Goal: Information Seeking & Learning: Find specific fact

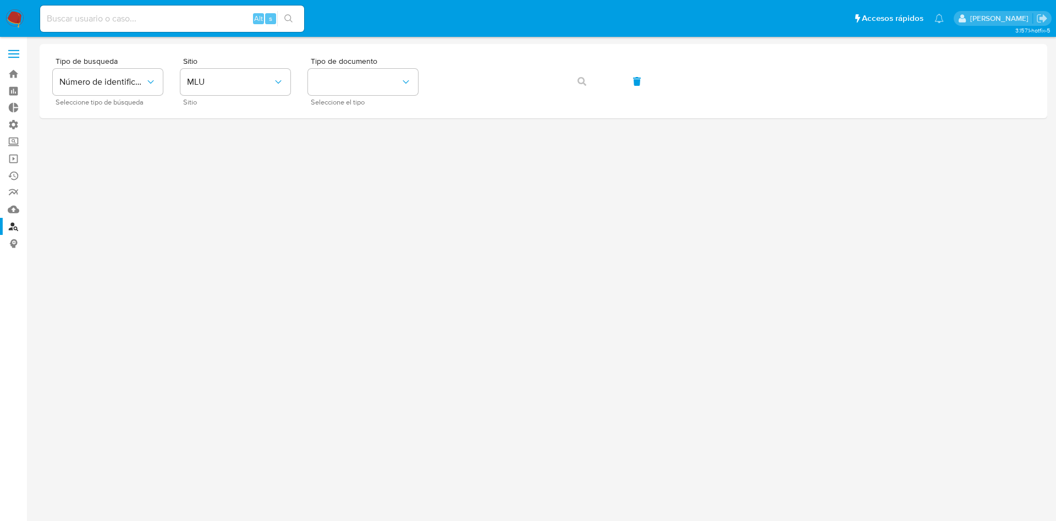
click at [122, 19] on input at bounding box center [172, 19] width 264 height 14
paste input "5V8y6hAe7ss2BwfF31qArewb"
type input "5V8y6hAe7ss2BwfF31qArewb"
click at [294, 15] on button "search-icon" at bounding box center [288, 18] width 23 height 15
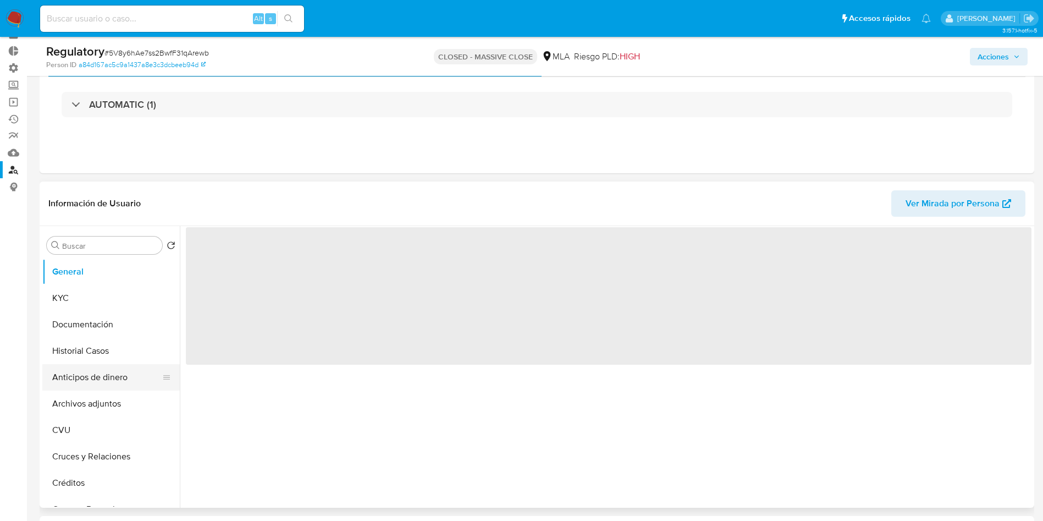
scroll to position [83, 0]
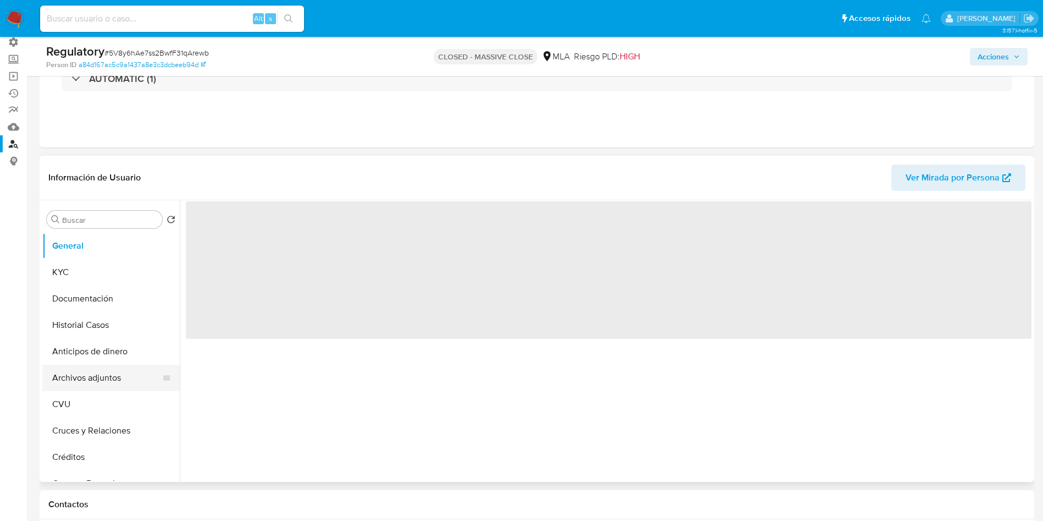
click at [90, 377] on button "Archivos adjuntos" at bounding box center [106, 378] width 129 height 26
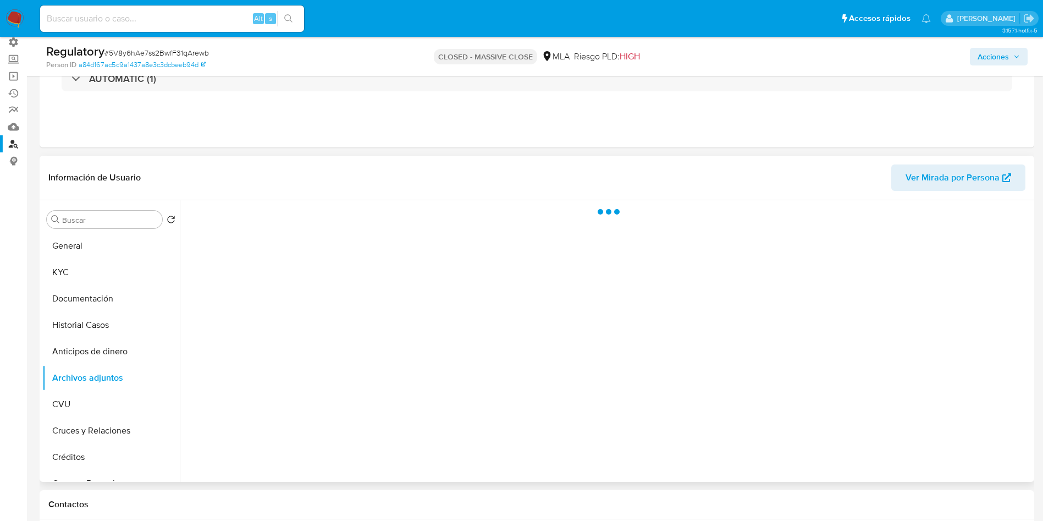
select select "10"
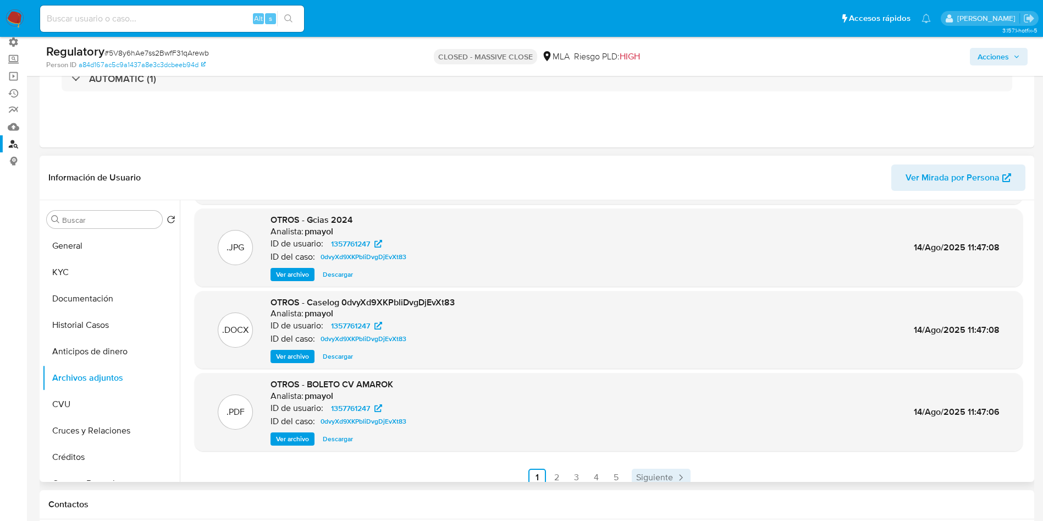
click at [657, 473] on span "Siguiente" at bounding box center [654, 477] width 37 height 9
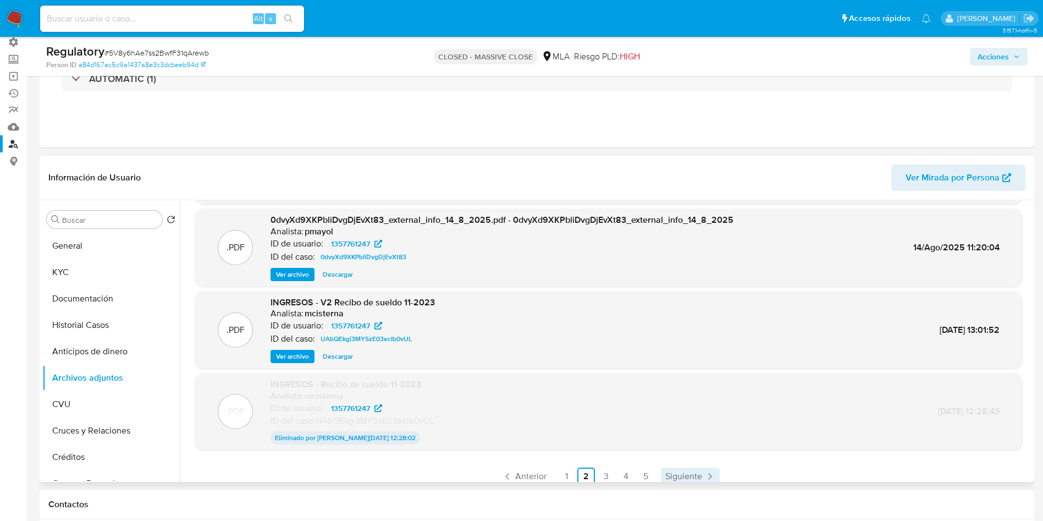
click at [700, 471] on link "Siguiente" at bounding box center [690, 477] width 59 height 18
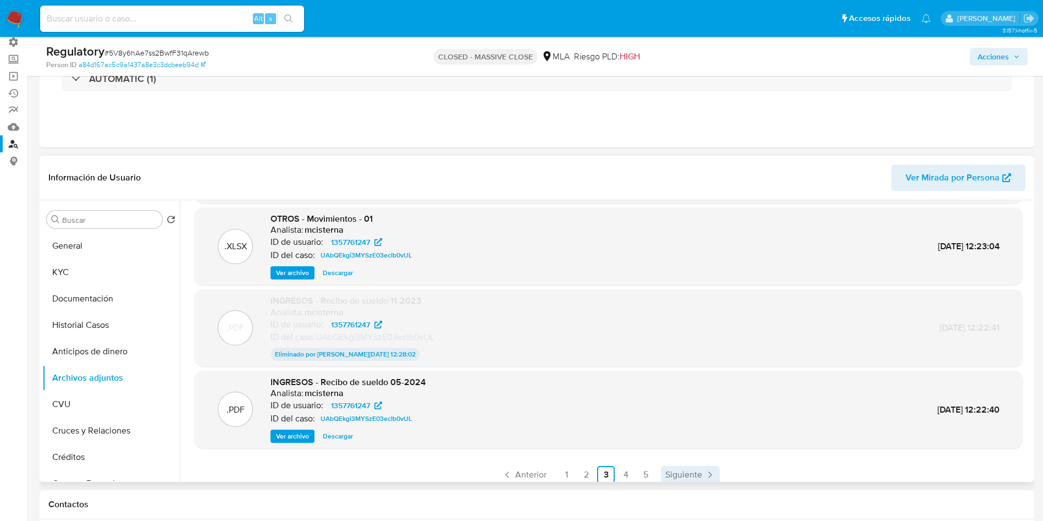
click at [699, 470] on span "Siguiente" at bounding box center [684, 474] width 37 height 9
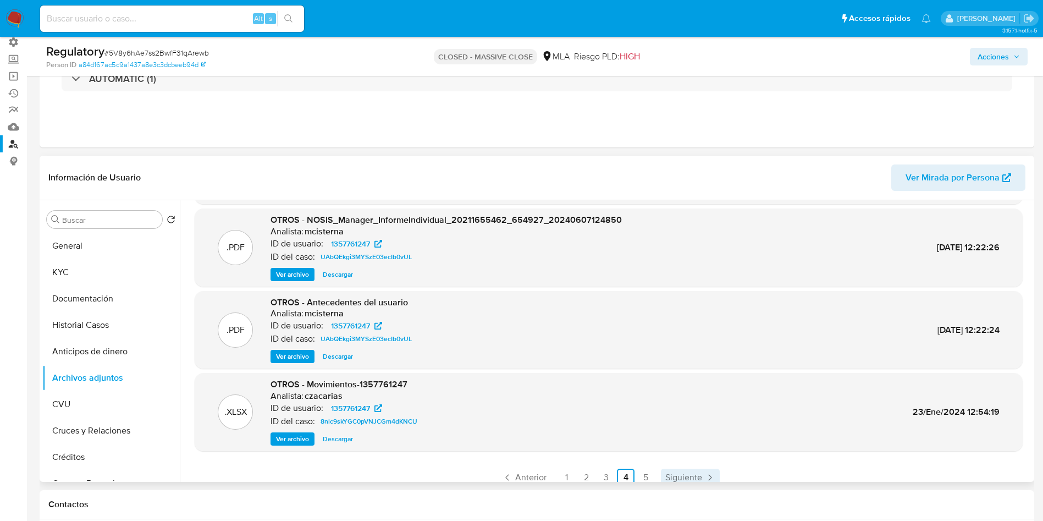
click at [695, 477] on span "Siguiente" at bounding box center [684, 477] width 37 height 9
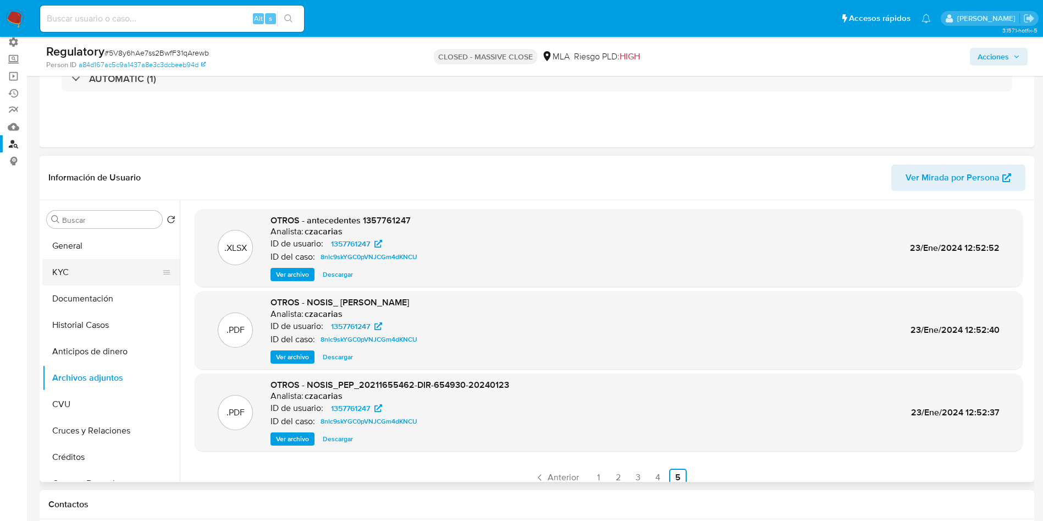
click at [84, 271] on button "KYC" at bounding box center [106, 272] width 129 height 26
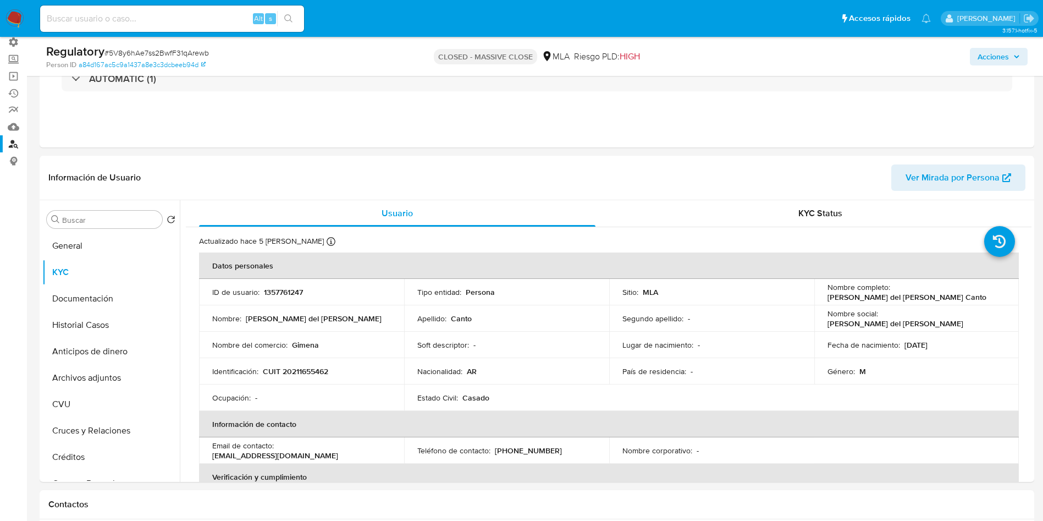
click at [117, 25] on input at bounding box center [172, 19] width 264 height 14
paste input "837457835"
type input "837457835"
click at [298, 20] on button "search-icon" at bounding box center [288, 18] width 23 height 15
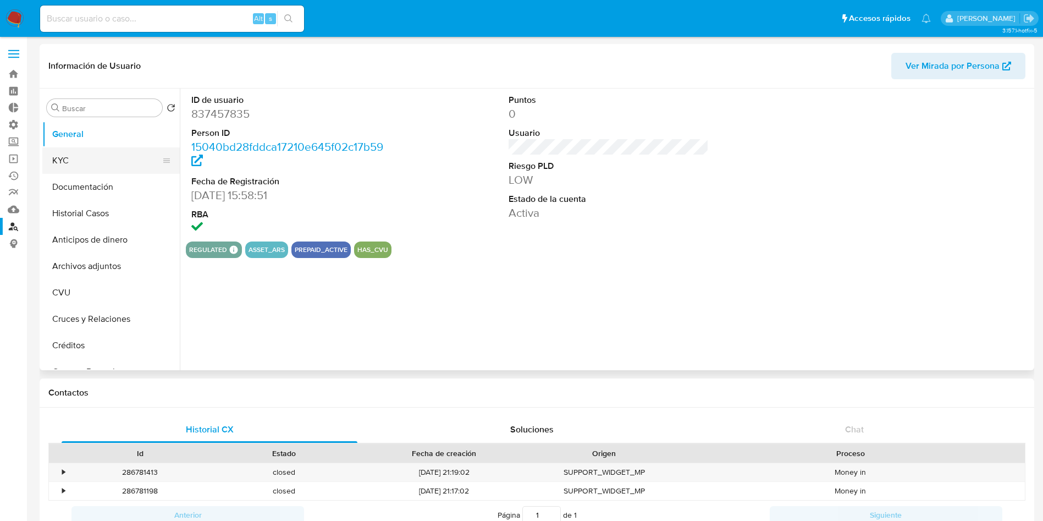
click at [56, 154] on button "KYC" at bounding box center [106, 160] width 129 height 26
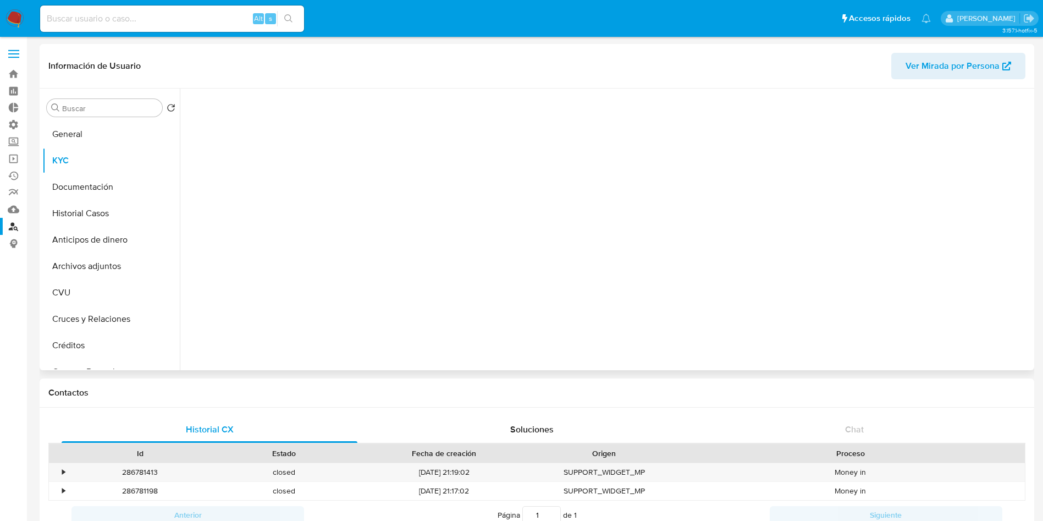
select select "10"
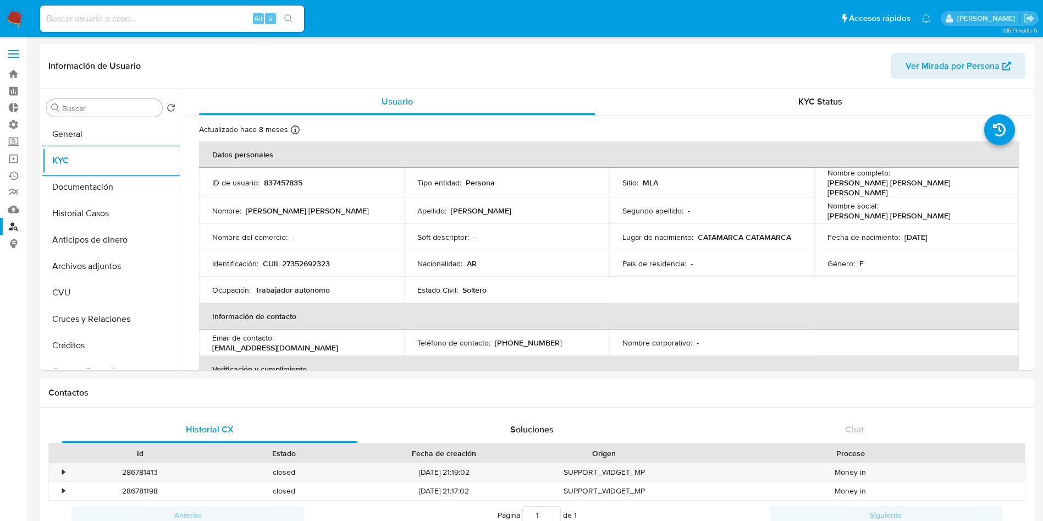
click at [197, 14] on input at bounding box center [172, 19] width 264 height 14
paste input "1974530912"
type input "1974530912"
click at [286, 17] on icon "search-icon" at bounding box center [288, 18] width 9 height 9
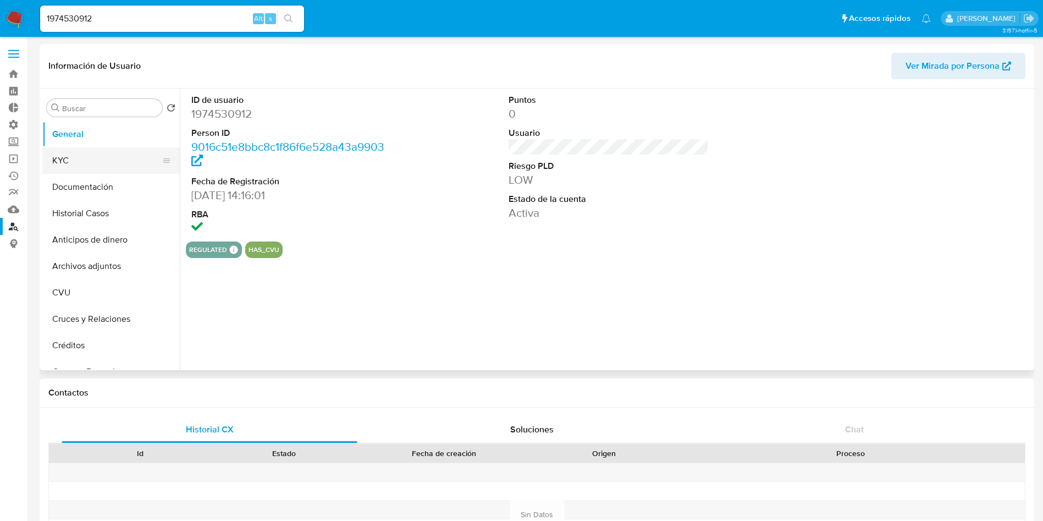
click at [92, 160] on button "KYC" at bounding box center [106, 160] width 129 height 26
select select "10"
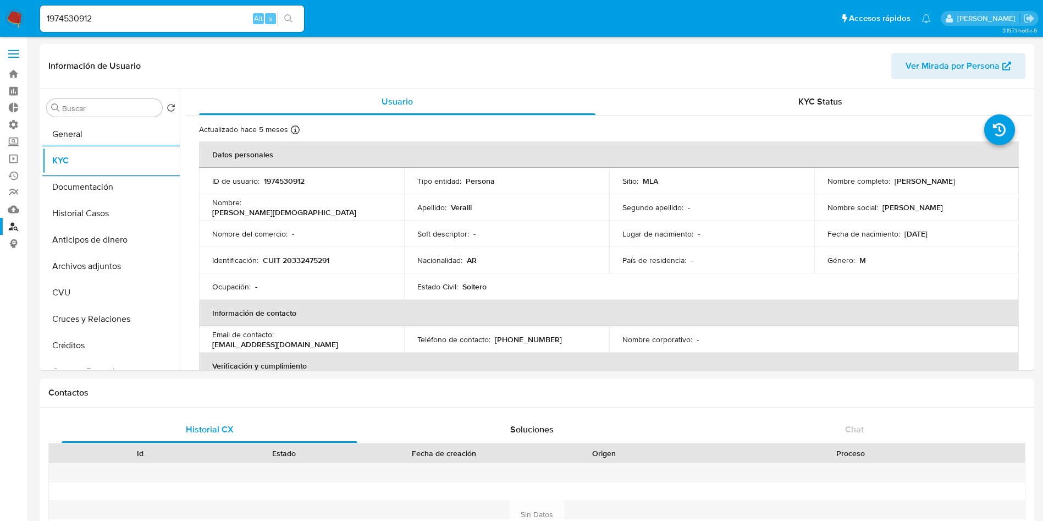
click at [171, 14] on input "1974530912" at bounding box center [172, 19] width 264 height 14
paste input "874587713"
type input "1874587713"
click at [286, 15] on icon "search-icon" at bounding box center [288, 18] width 9 height 9
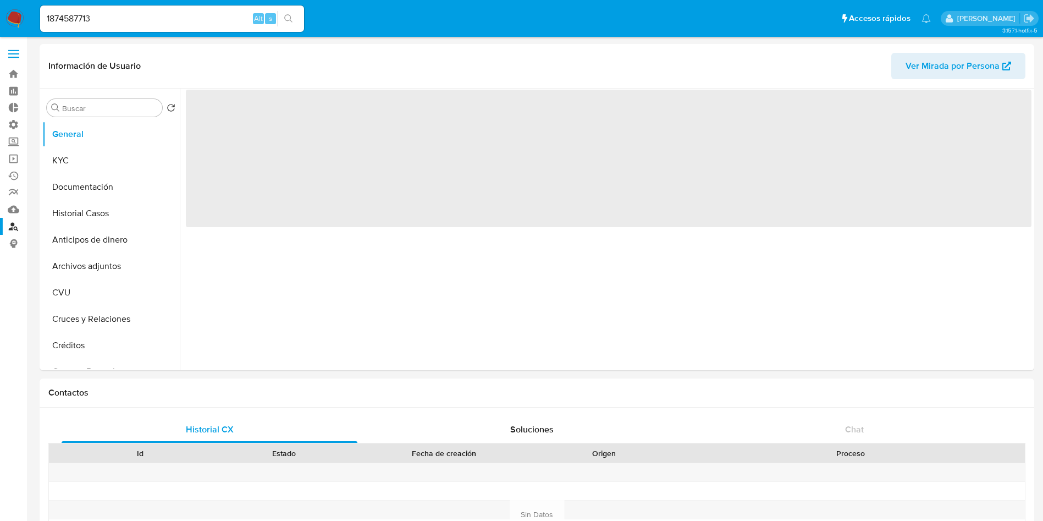
select select "10"
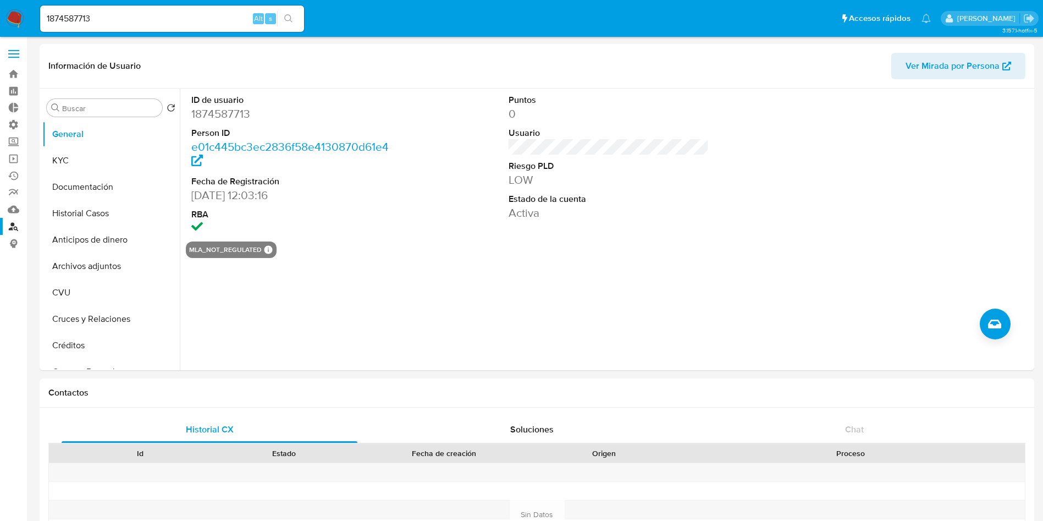
click at [12, 227] on link "Buscador de personas" at bounding box center [65, 226] width 131 height 17
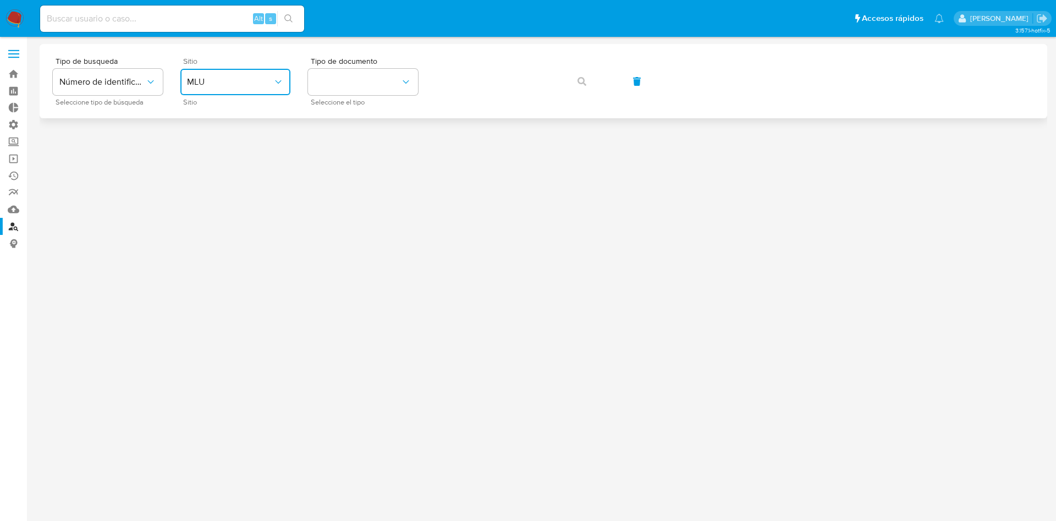
click at [238, 81] on span "MLU" at bounding box center [230, 81] width 86 height 11
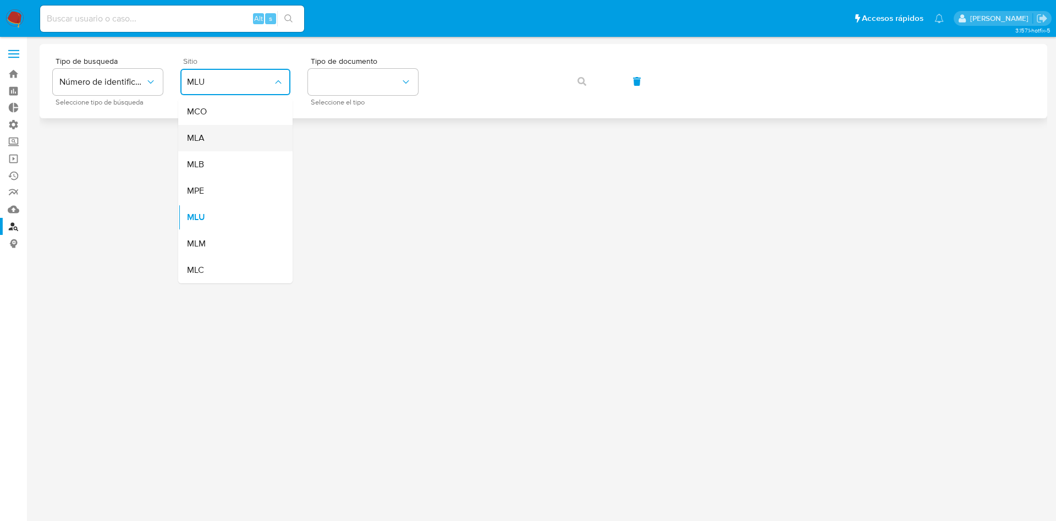
click at [232, 130] on div "MLA" at bounding box center [232, 138] width 90 height 26
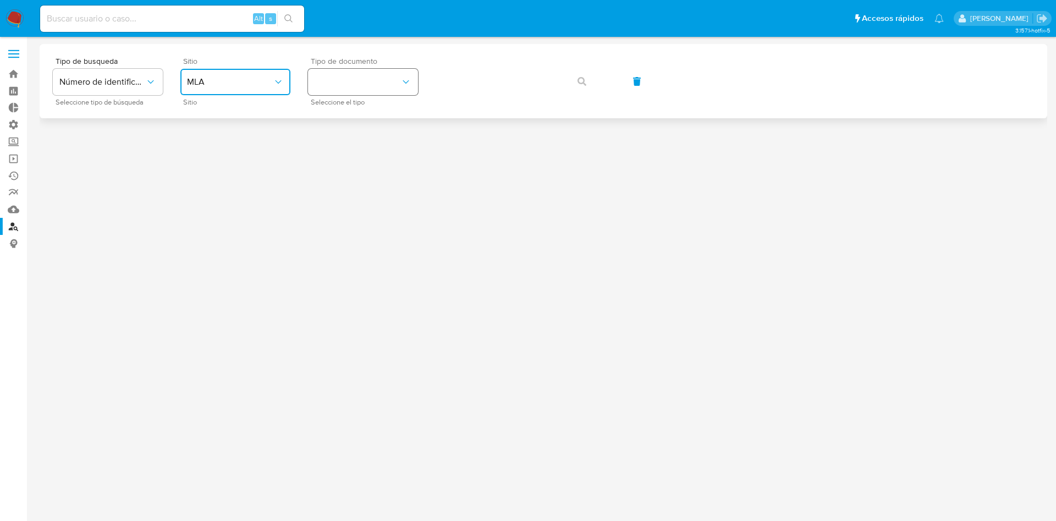
click at [348, 81] on button "identificationType" at bounding box center [363, 82] width 110 height 26
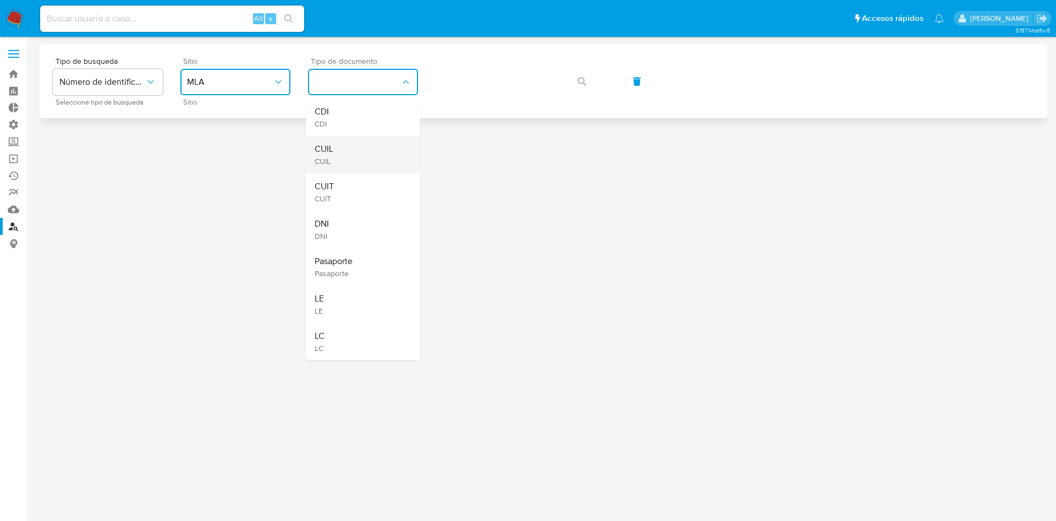
click at [349, 149] on div "CUIL CUIL" at bounding box center [360, 154] width 90 height 37
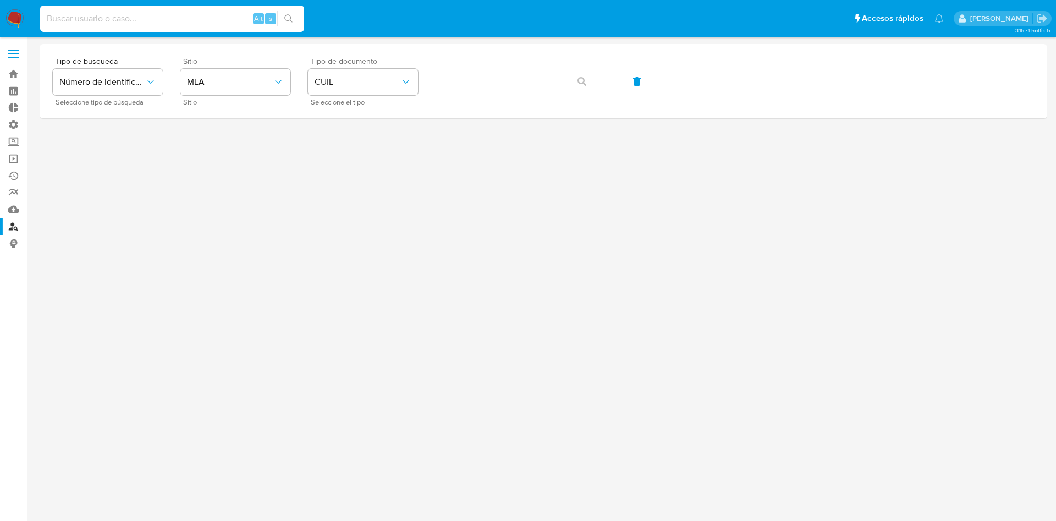
click at [233, 25] on input at bounding box center [172, 19] width 264 height 14
paste input "37926809"
type input "37926809"
click at [291, 21] on icon "search-icon" at bounding box center [288, 18] width 9 height 9
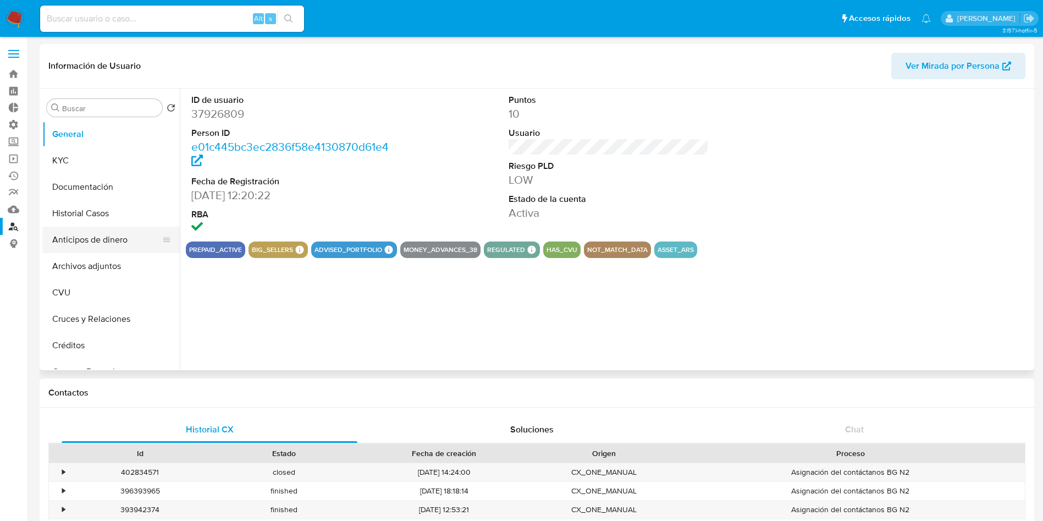
select select "10"
click at [72, 209] on button "Historial Casos" at bounding box center [106, 213] width 129 height 26
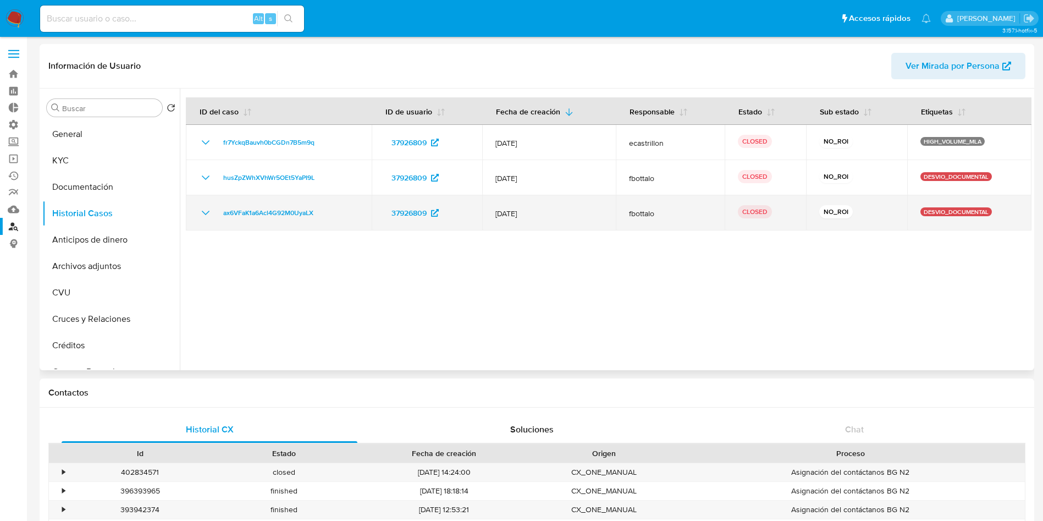
click at [205, 210] on icon "Mostrar/Ocultar" at bounding box center [205, 212] width 13 height 13
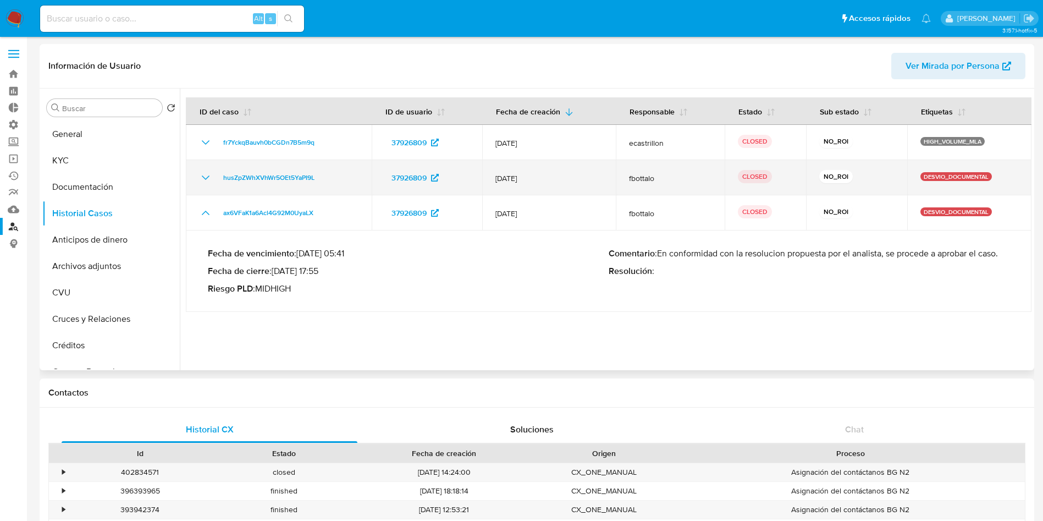
click at [204, 179] on icon "Mostrar/Ocultar" at bounding box center [205, 177] width 13 height 13
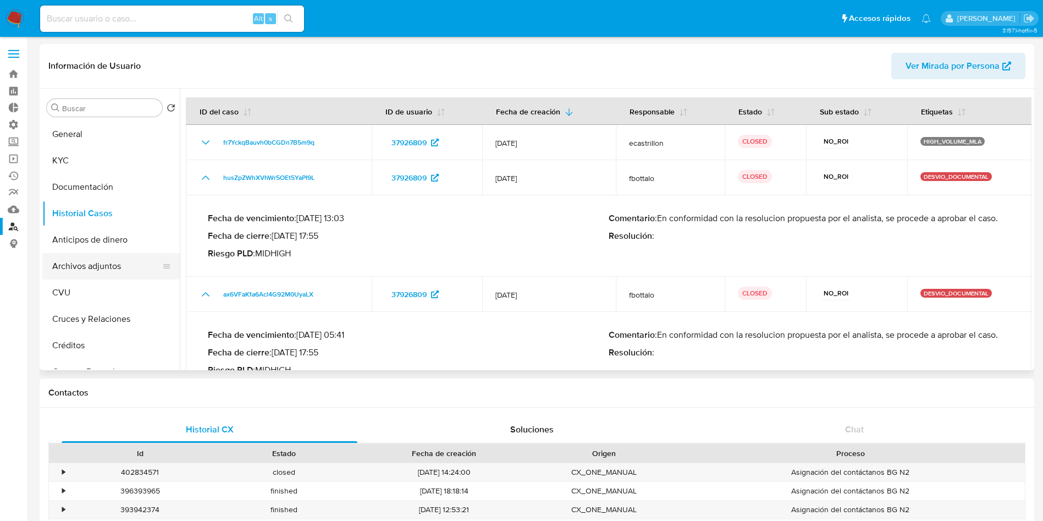
click at [117, 270] on button "Archivos adjuntos" at bounding box center [106, 266] width 129 height 26
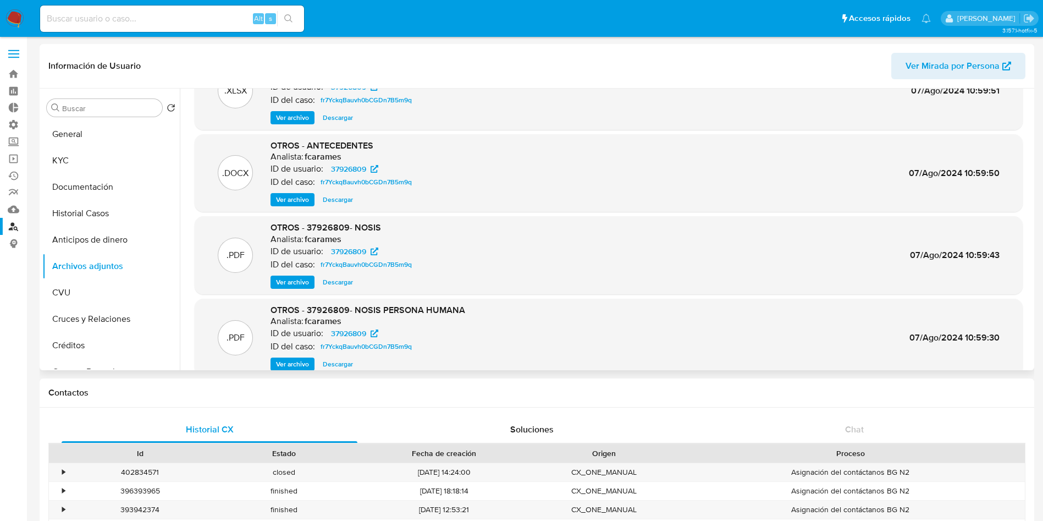
scroll to position [83, 0]
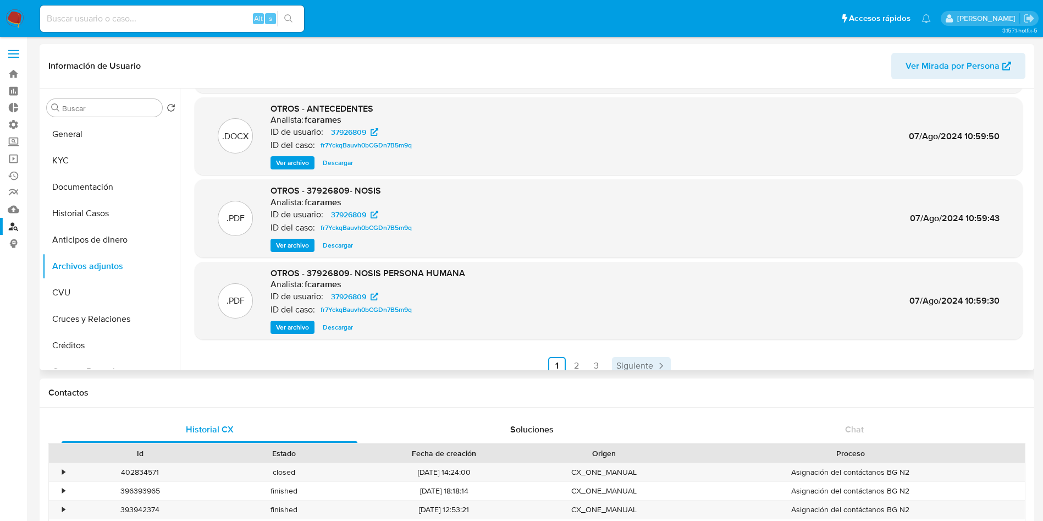
click at [646, 365] on span "Siguiente" at bounding box center [635, 365] width 37 height 9
click at [654, 361] on span "Siguiente" at bounding box center [664, 365] width 37 height 9
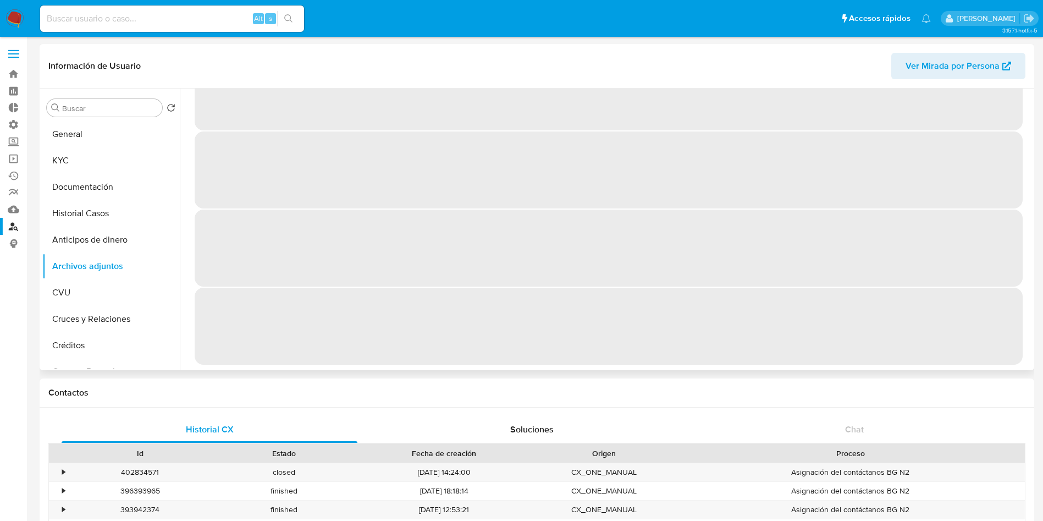
scroll to position [0, 0]
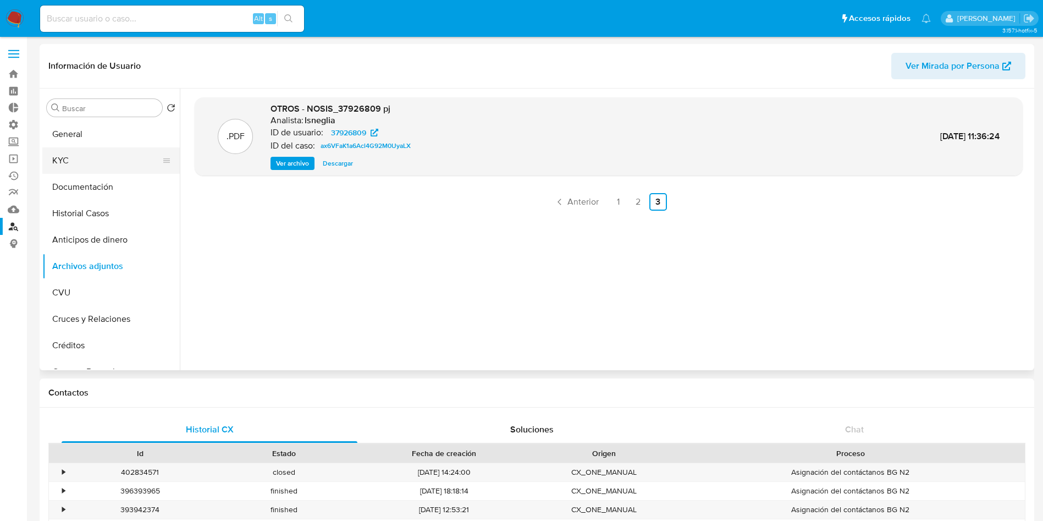
click at [82, 162] on button "KYC" at bounding box center [106, 160] width 129 height 26
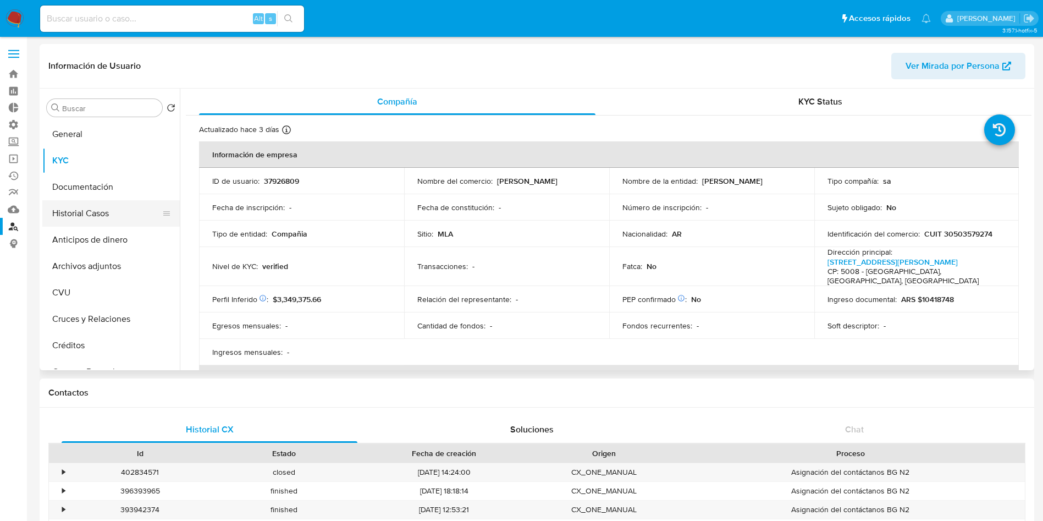
click at [131, 216] on button "Historial Casos" at bounding box center [106, 213] width 129 height 26
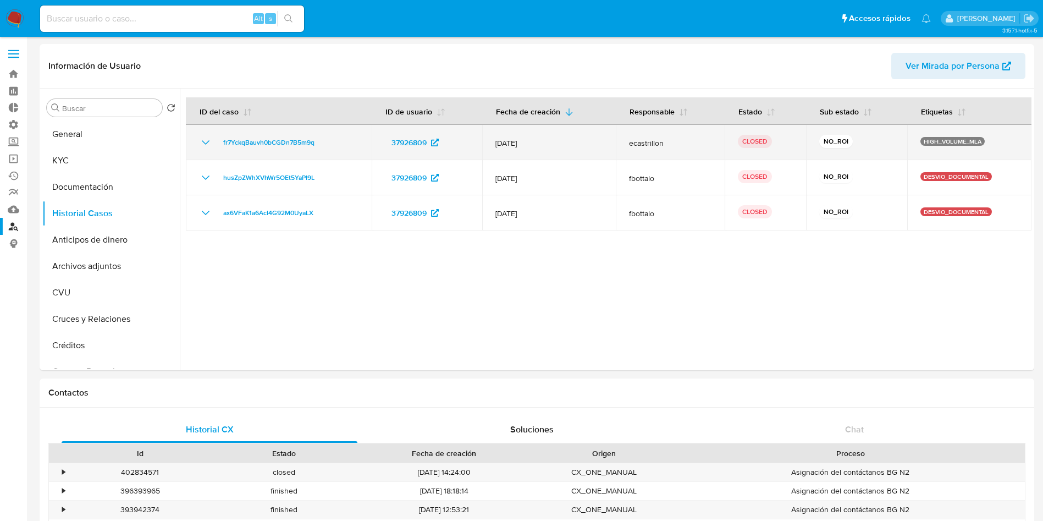
click at [206, 142] on icon "Mostrar/Ocultar" at bounding box center [205, 142] width 13 height 13
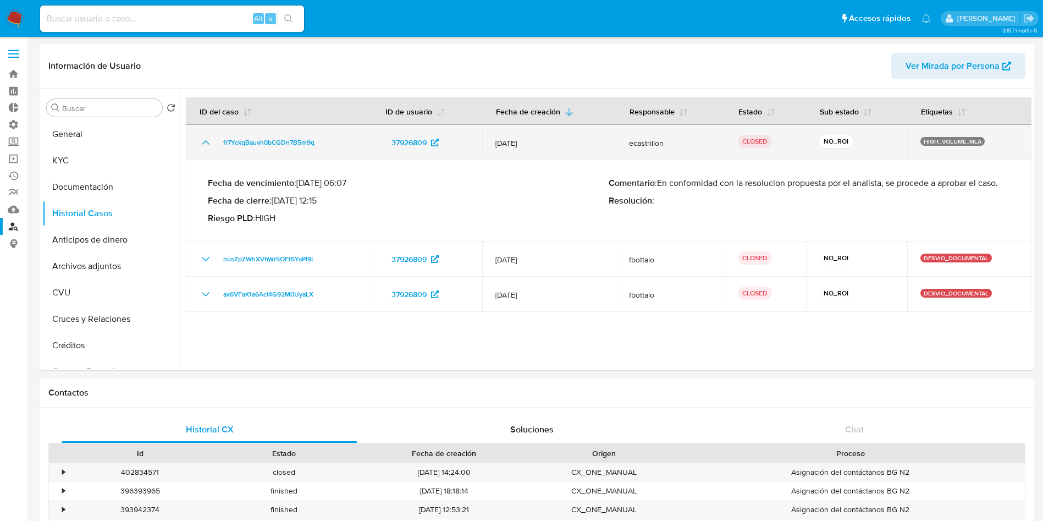
click at [206, 142] on icon "Mostrar/Ocultar" at bounding box center [205, 142] width 13 height 13
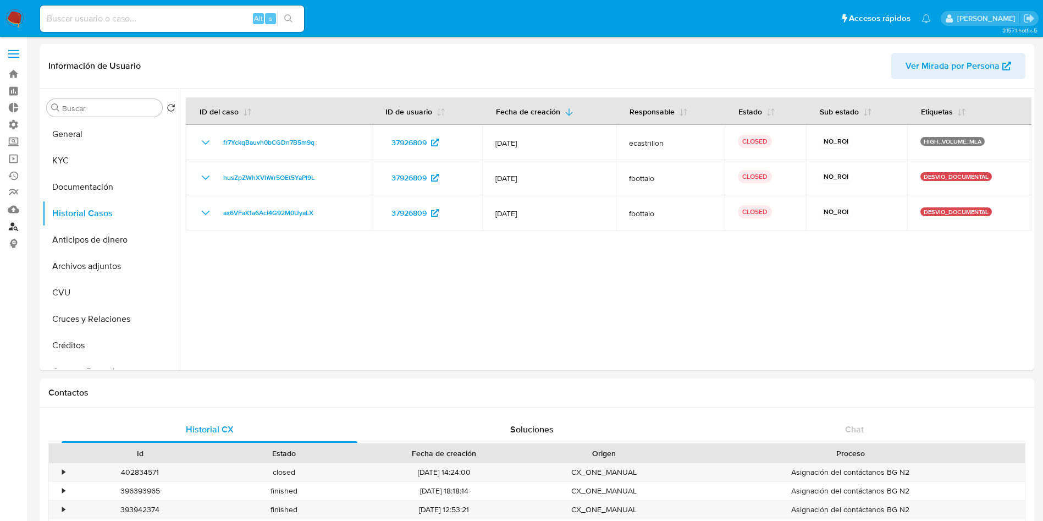
click at [20, 223] on link "Buscador de personas" at bounding box center [65, 226] width 131 height 17
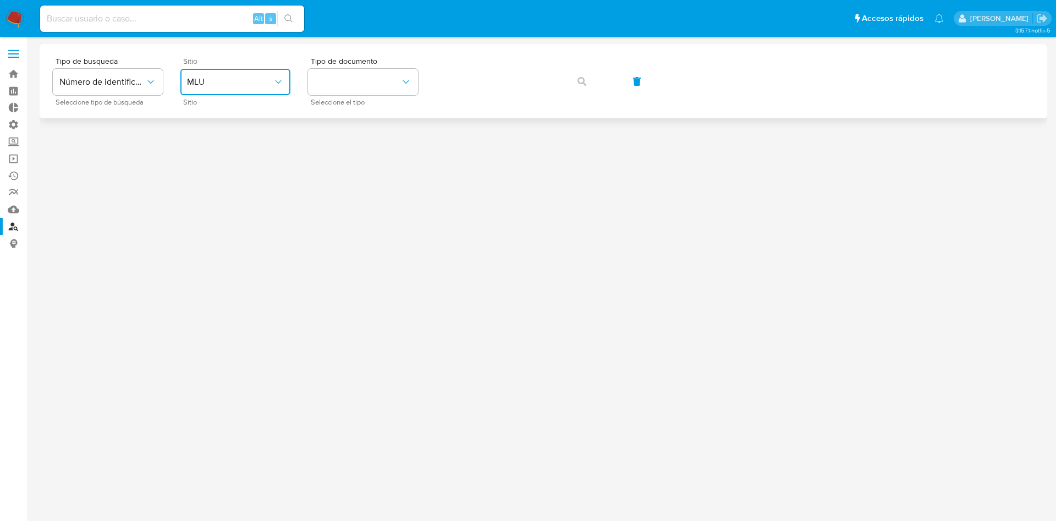
click at [245, 75] on button "MLU" at bounding box center [235, 82] width 110 height 26
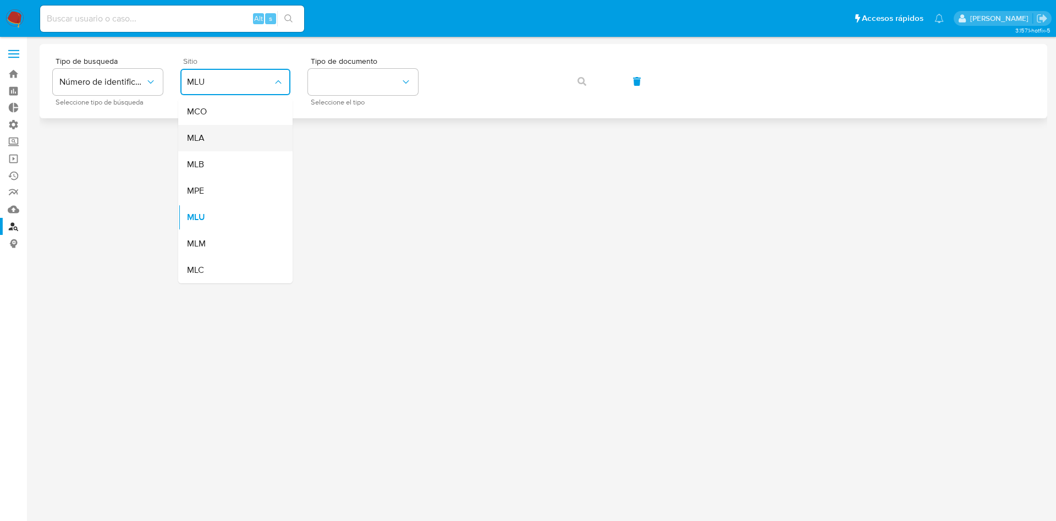
click at [235, 139] on div "MLA" at bounding box center [232, 138] width 90 height 26
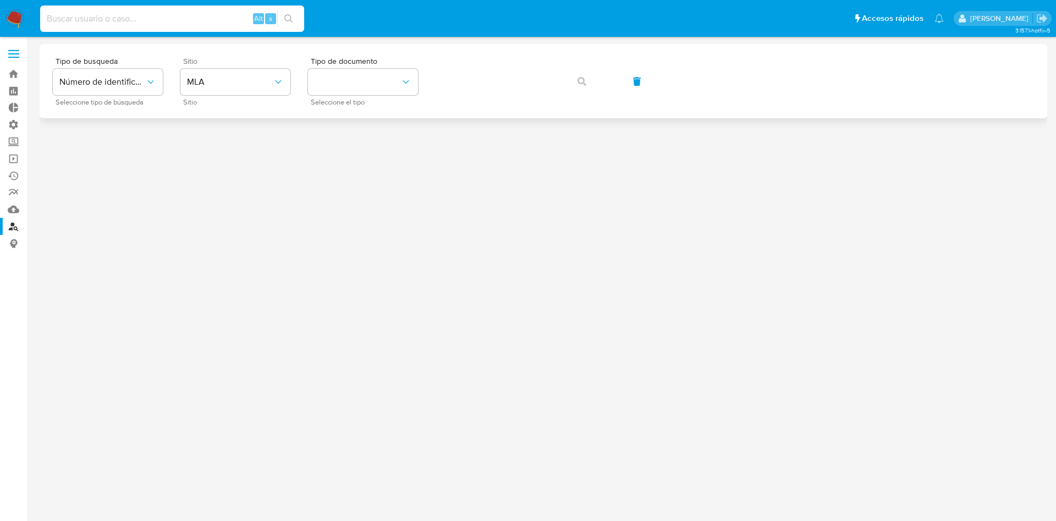
click at [127, 17] on input at bounding box center [172, 19] width 264 height 14
paste input "1072731354"
type input "1072731354"
click at [296, 16] on button "search-icon" at bounding box center [288, 18] width 23 height 15
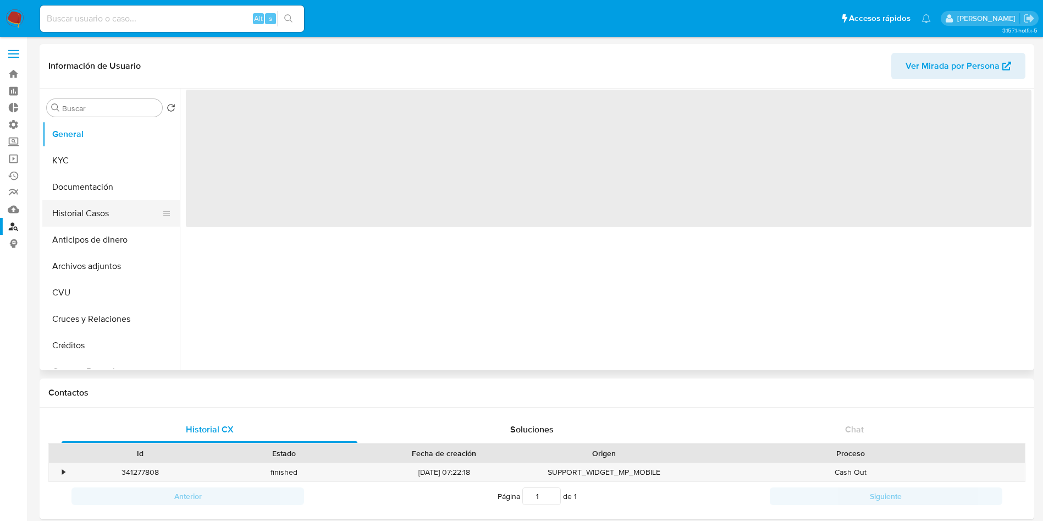
click at [78, 213] on button "Historial Casos" at bounding box center [106, 213] width 129 height 26
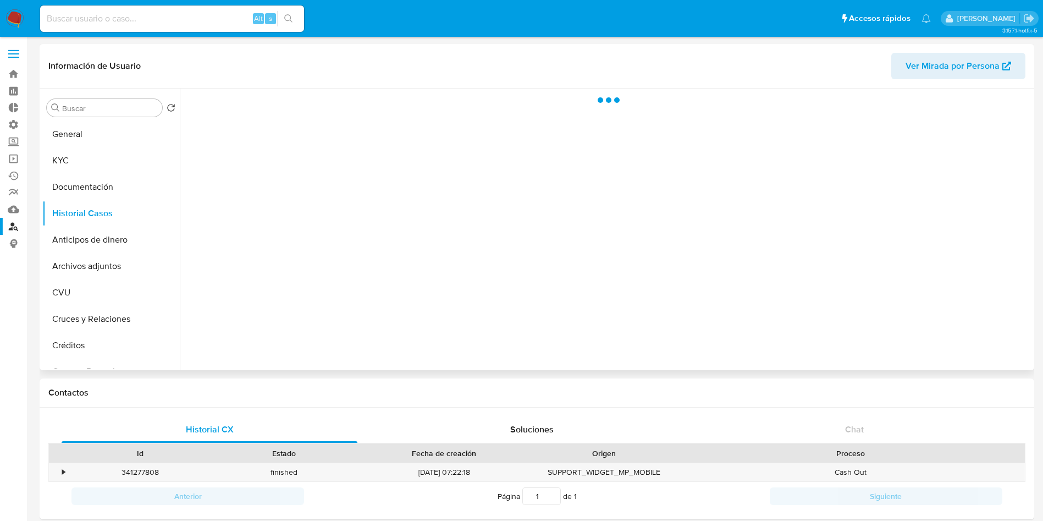
select select "10"
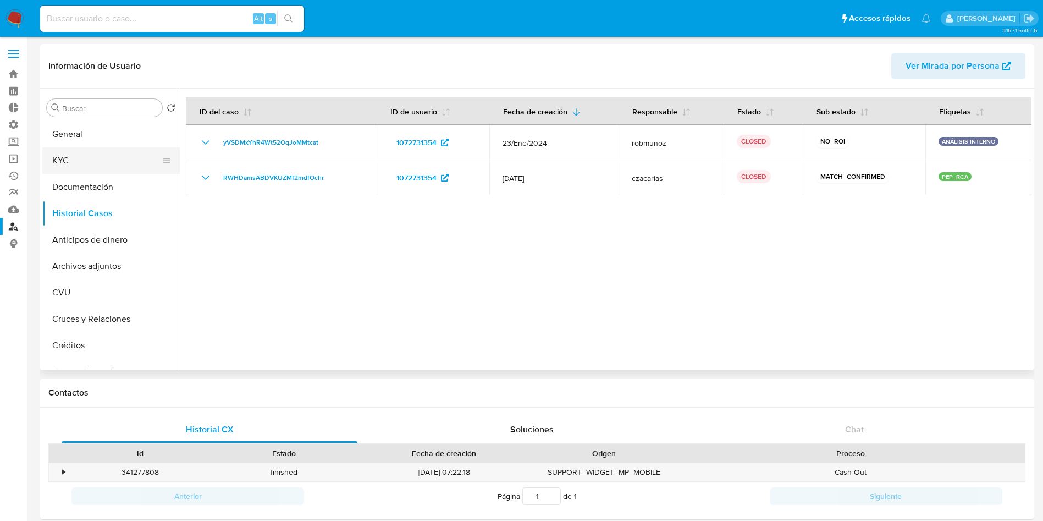
click at [114, 166] on button "KYC" at bounding box center [106, 160] width 129 height 26
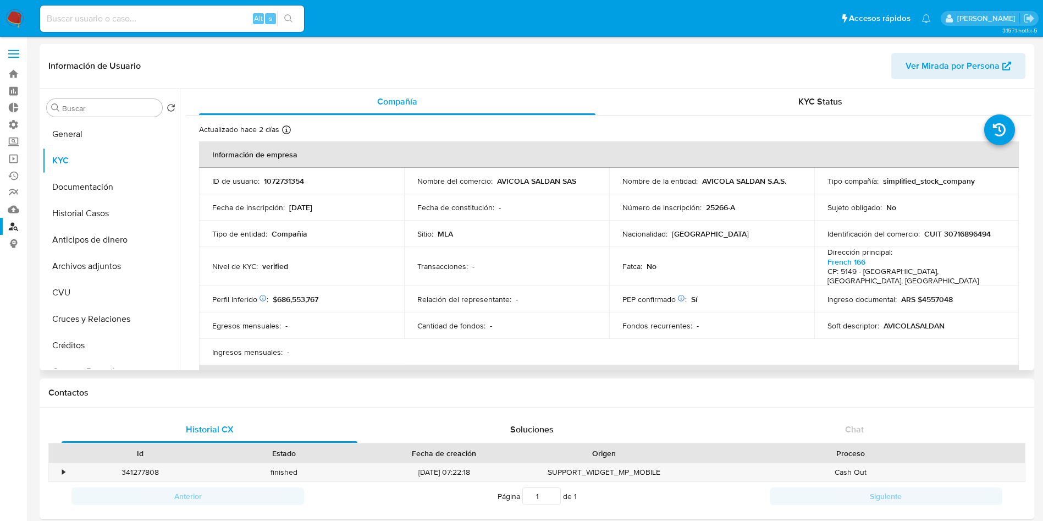
click at [960, 231] on p "CUIT 30716896494" at bounding box center [958, 234] width 67 height 10
copy p "30716896494"
click at [96, 223] on button "Historial Casos" at bounding box center [106, 213] width 129 height 26
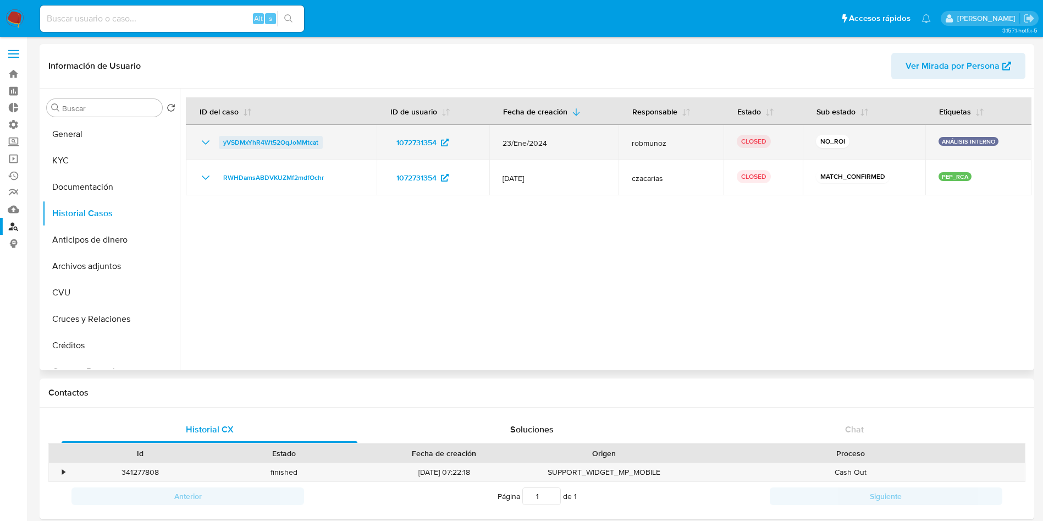
click at [251, 145] on span "yVSDMxYhR4Wt52OqJoMMtcat" at bounding box center [270, 142] width 95 height 13
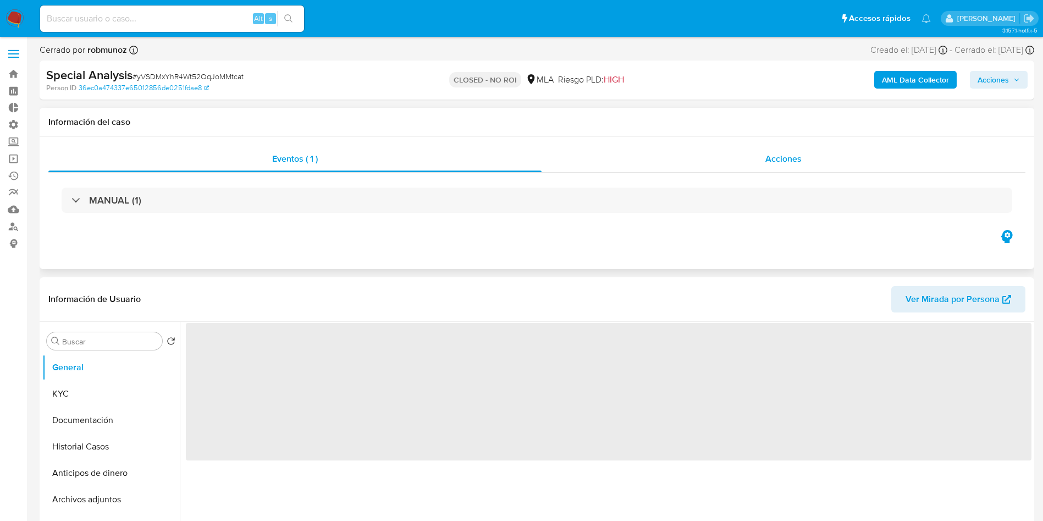
click at [781, 152] on span "Acciones" at bounding box center [784, 158] width 36 height 13
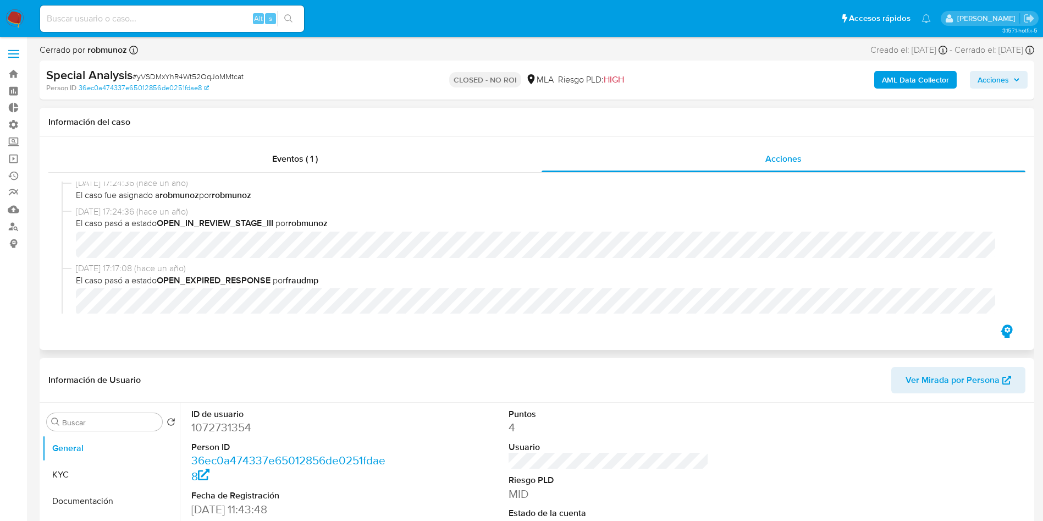
select select "10"
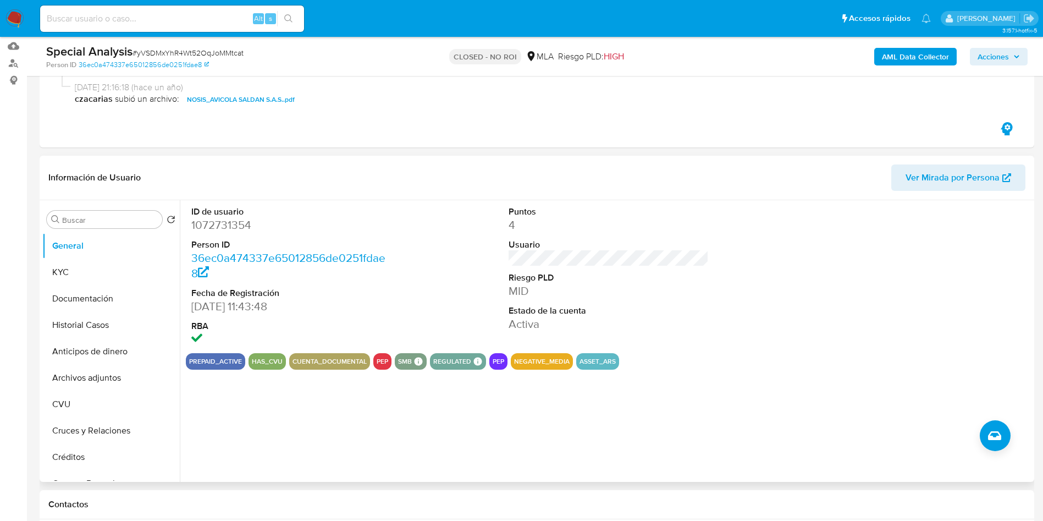
scroll to position [165, 0]
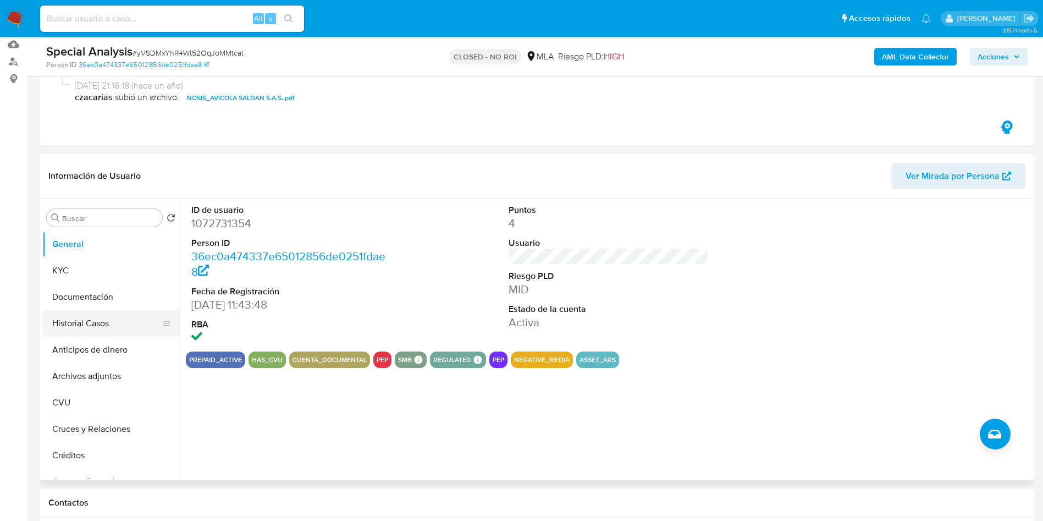
click at [111, 324] on button "Historial Casos" at bounding box center [106, 323] width 129 height 26
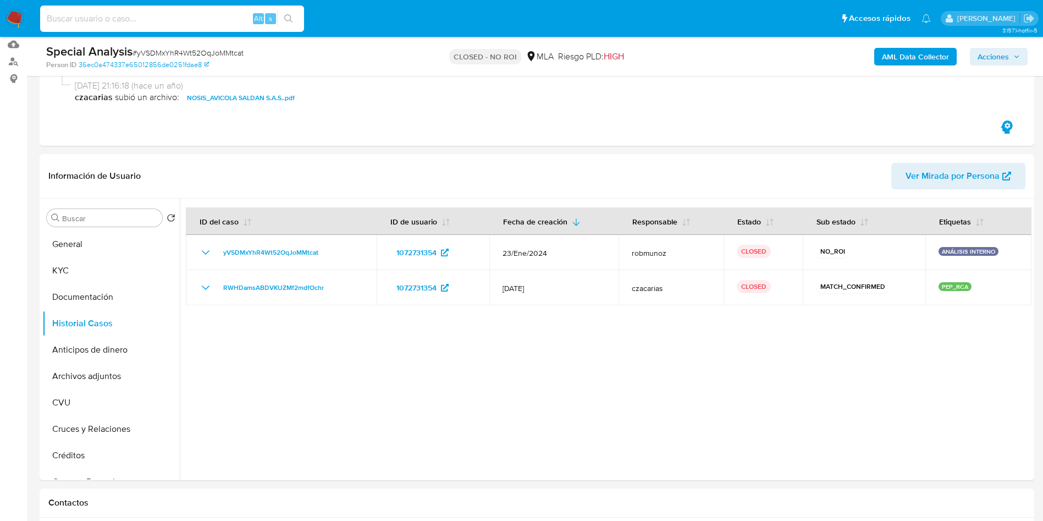
click at [109, 18] on input at bounding box center [172, 19] width 264 height 14
paste input "0dvyXd9XKPbliDvgDjEvXt83"
type input "0dvyXd9XKPbliDvgDjEvXt83"
click at [299, 18] on button "search-icon" at bounding box center [288, 18] width 23 height 15
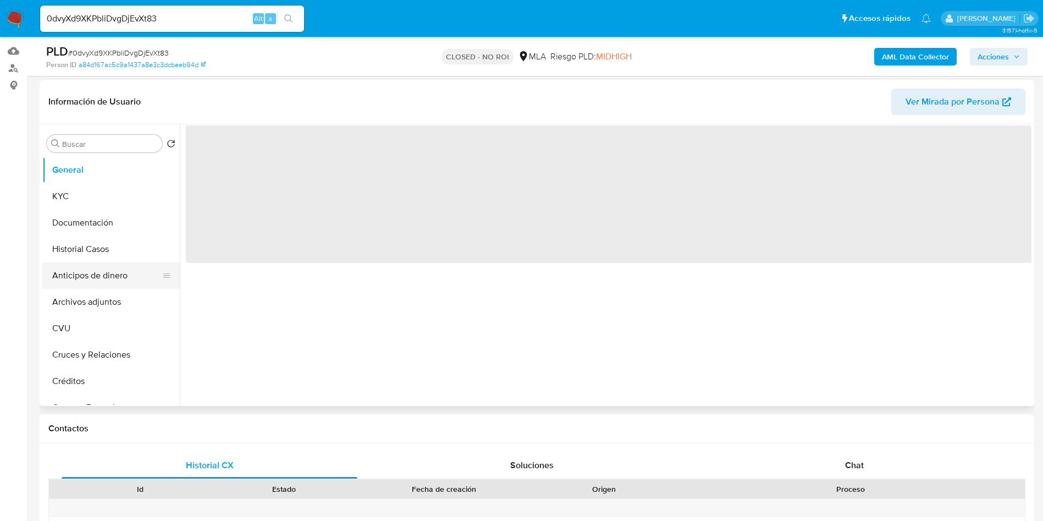
scroll to position [165, 0]
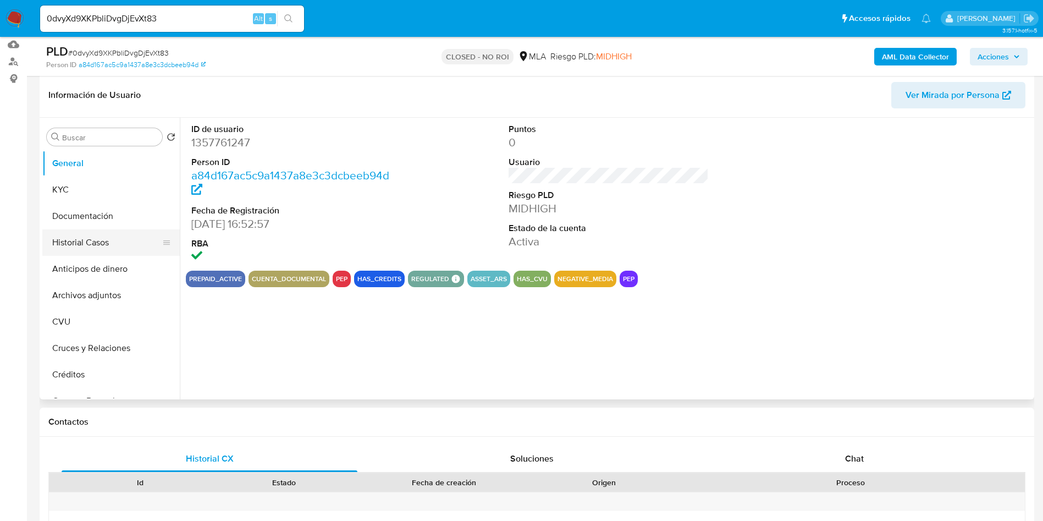
click at [87, 240] on button "Historial Casos" at bounding box center [106, 242] width 129 height 26
select select "10"
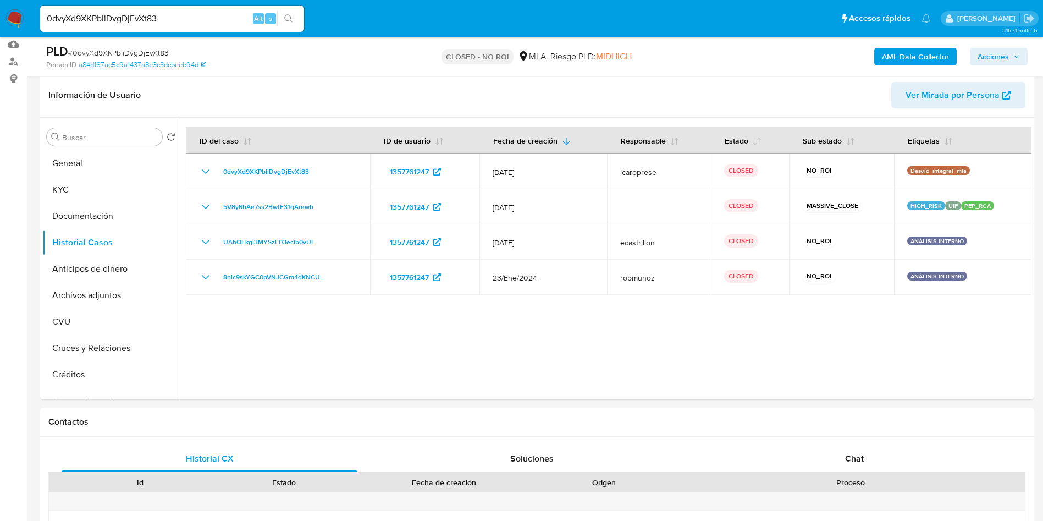
click at [105, 18] on input "0dvyXd9XKPbliDvgDjEvXt83" at bounding box center [172, 19] width 264 height 14
click at [123, 23] on input "0dvyXd9XKPbliDvgDjEvXt83" at bounding box center [172, 19] width 264 height 14
paste input "82117688"
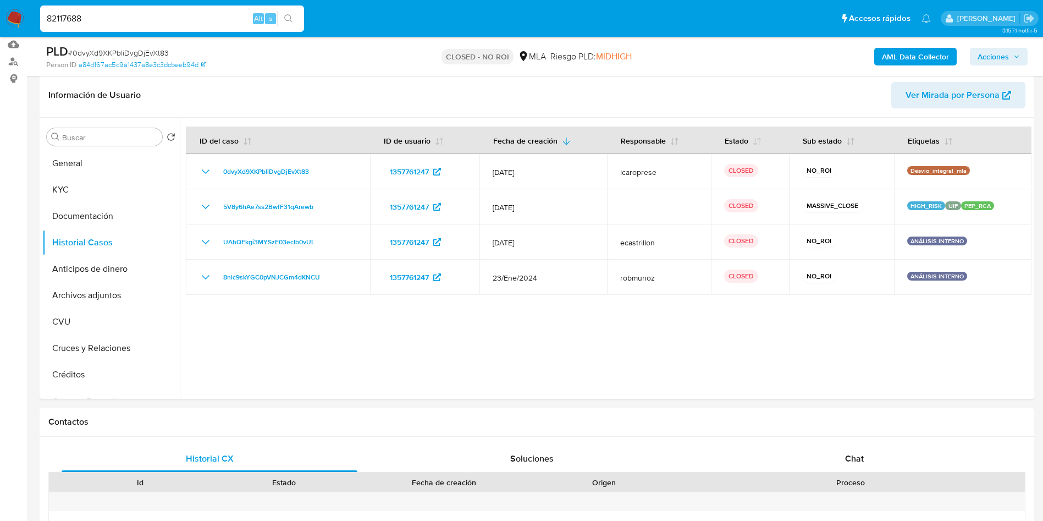
type input "82117688"
click at [289, 18] on icon "search-icon" at bounding box center [288, 18] width 9 height 9
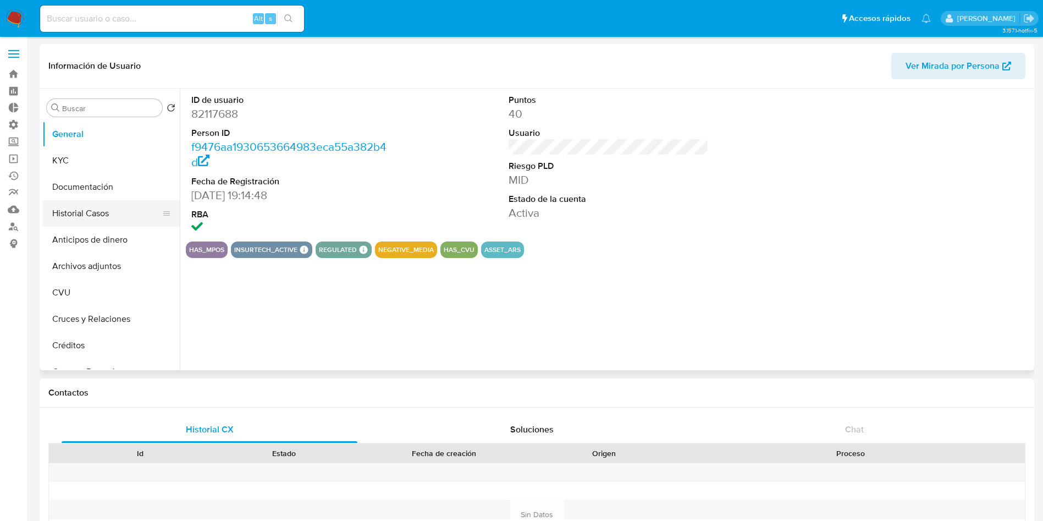
click at [98, 216] on button "Historial Casos" at bounding box center [106, 213] width 129 height 26
select select "10"
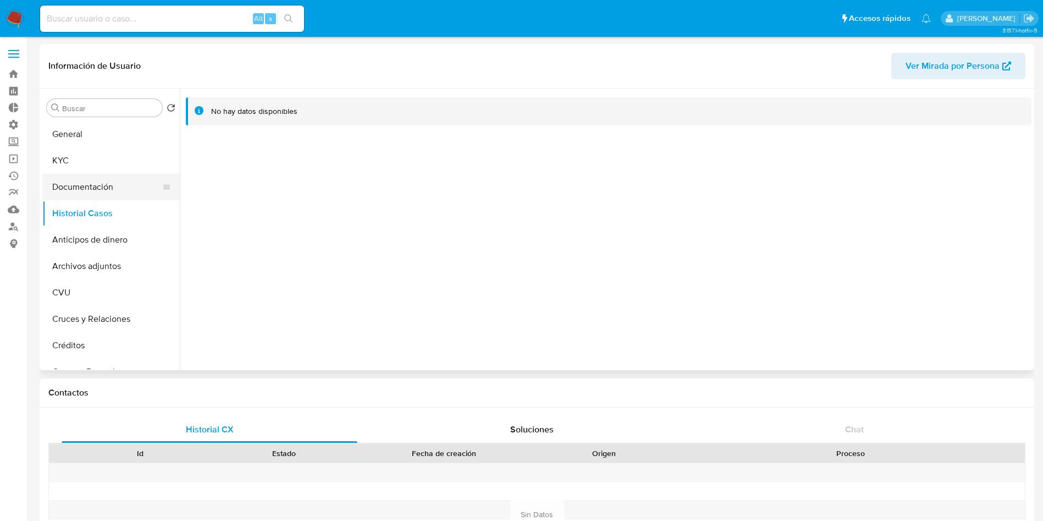
click at [70, 183] on button "Documentación" at bounding box center [106, 187] width 129 height 26
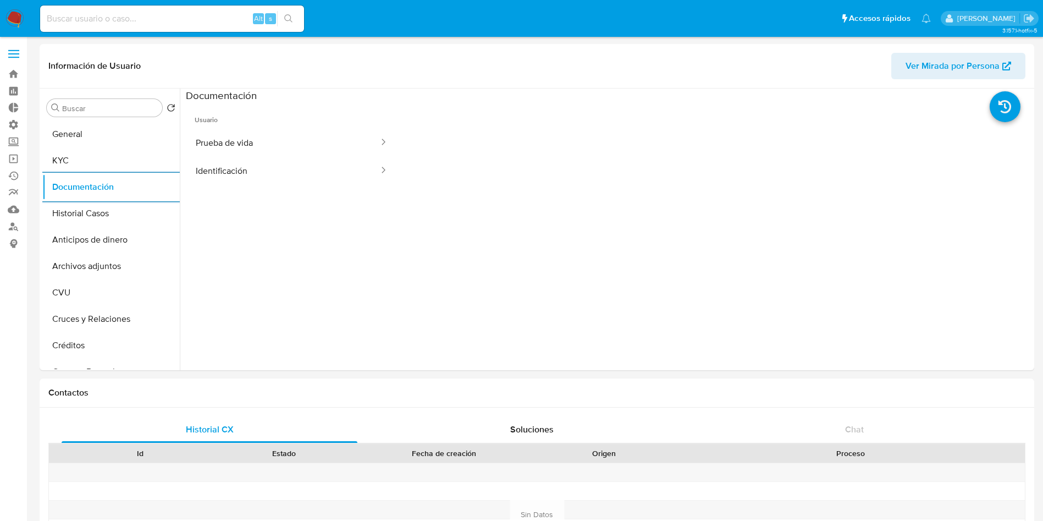
click at [152, 15] on input at bounding box center [172, 19] width 264 height 14
paste input "0dvyXd9XKPbliDvgDjEvXt83"
type input "0dvyXd9XKPbliDvgDjEvXt83"
click at [293, 14] on icon "search-icon" at bounding box center [288, 18] width 9 height 9
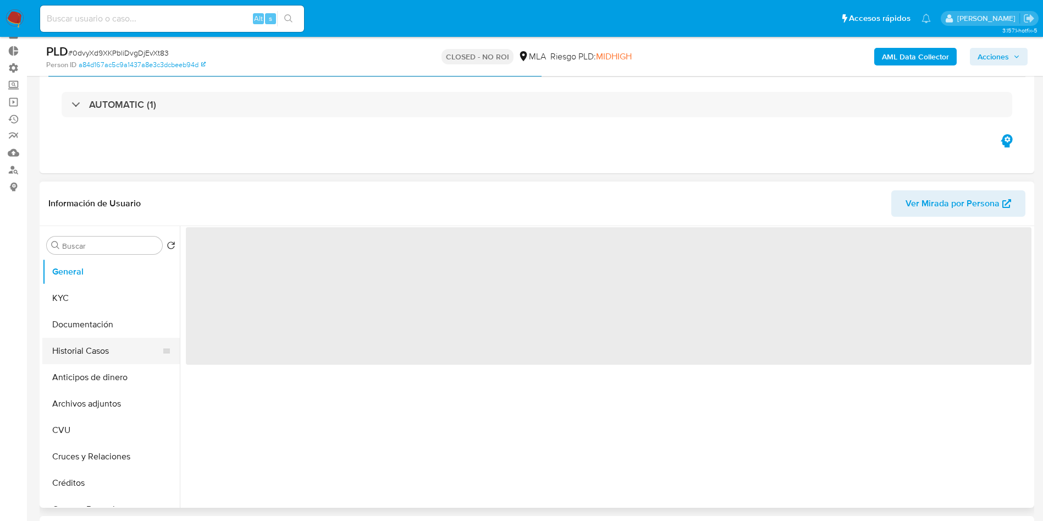
scroll to position [83, 0]
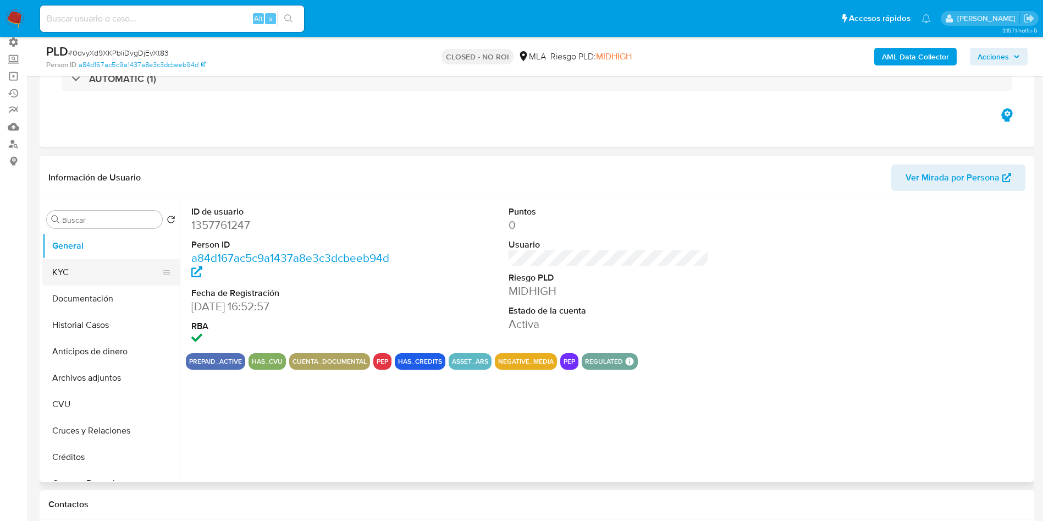
click at [90, 273] on button "KYC" at bounding box center [106, 272] width 129 height 26
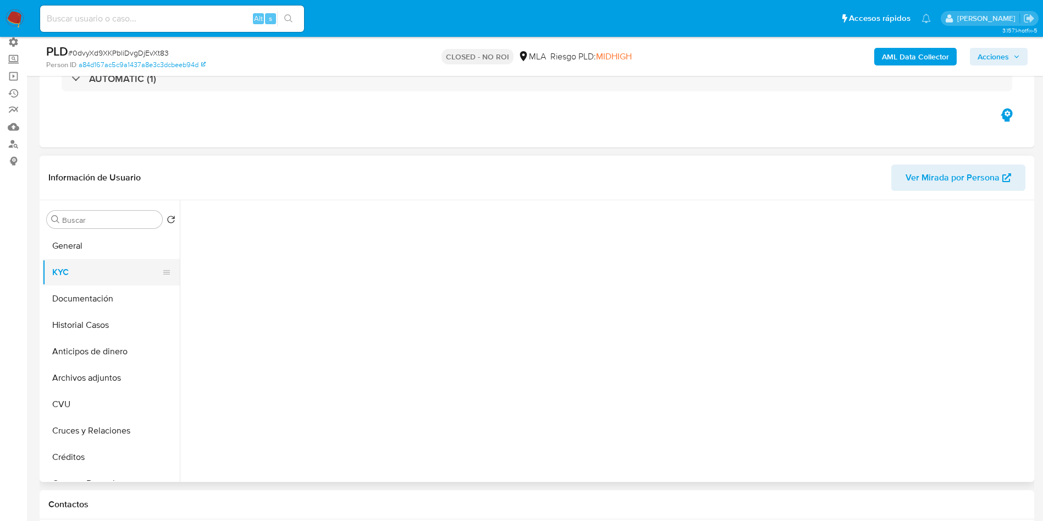
select select "10"
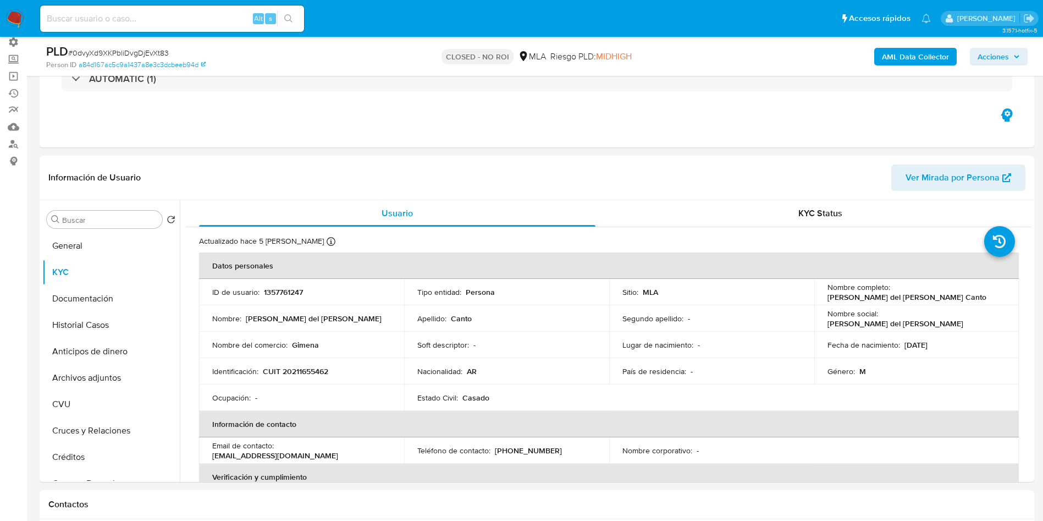
click at [127, 17] on input at bounding box center [172, 19] width 264 height 14
paste input "1177555888"
type input "1177555888"
click at [307, 19] on li "1177555888 Alt s" at bounding box center [172, 18] width 270 height 28
click at [294, 19] on button "search-icon" at bounding box center [288, 18] width 23 height 15
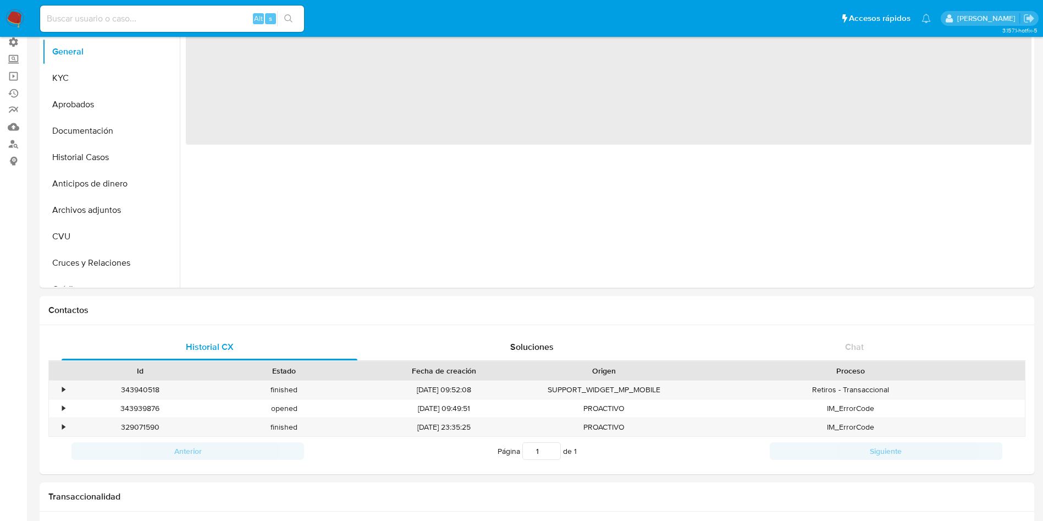
select select "10"
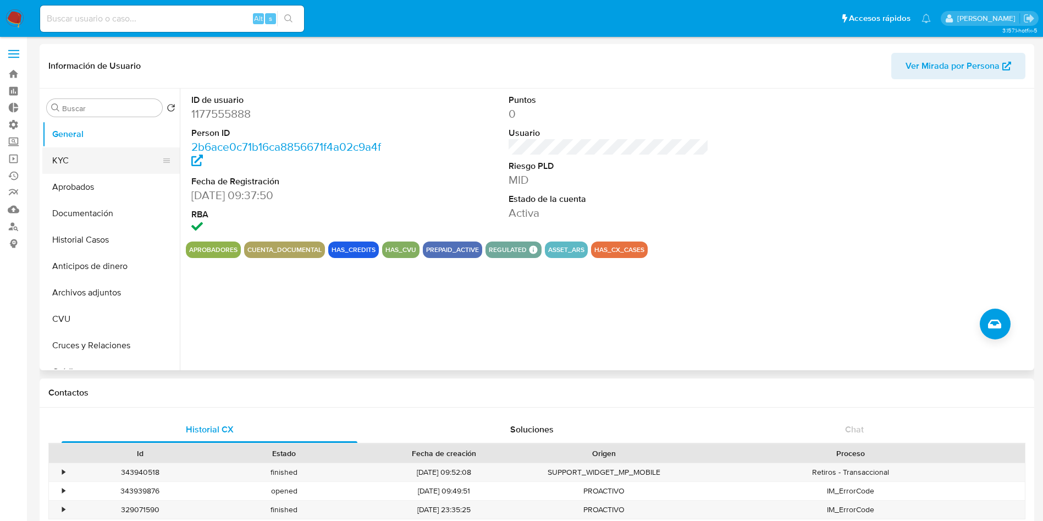
click at [89, 161] on button "KYC" at bounding box center [106, 160] width 129 height 26
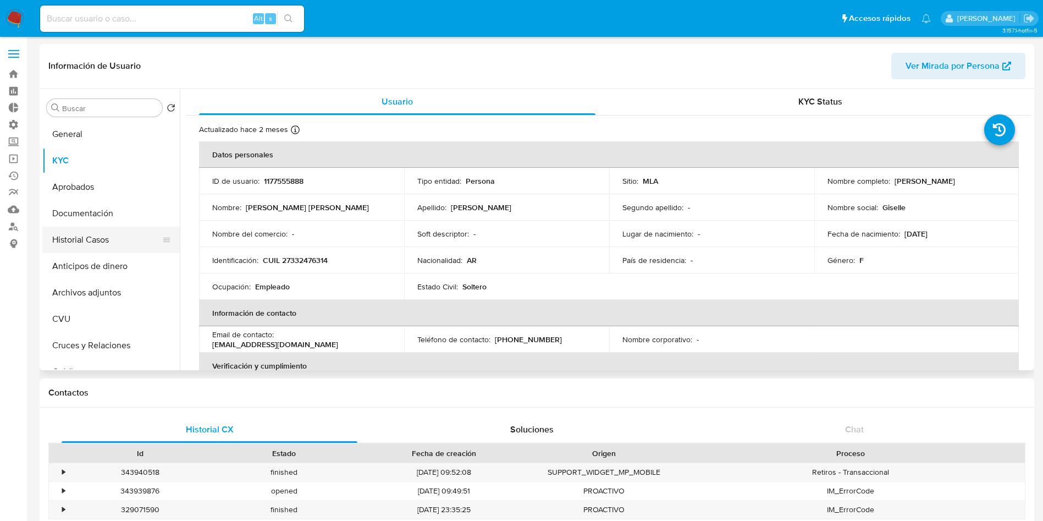
click at [97, 243] on button "Historial Casos" at bounding box center [106, 240] width 129 height 26
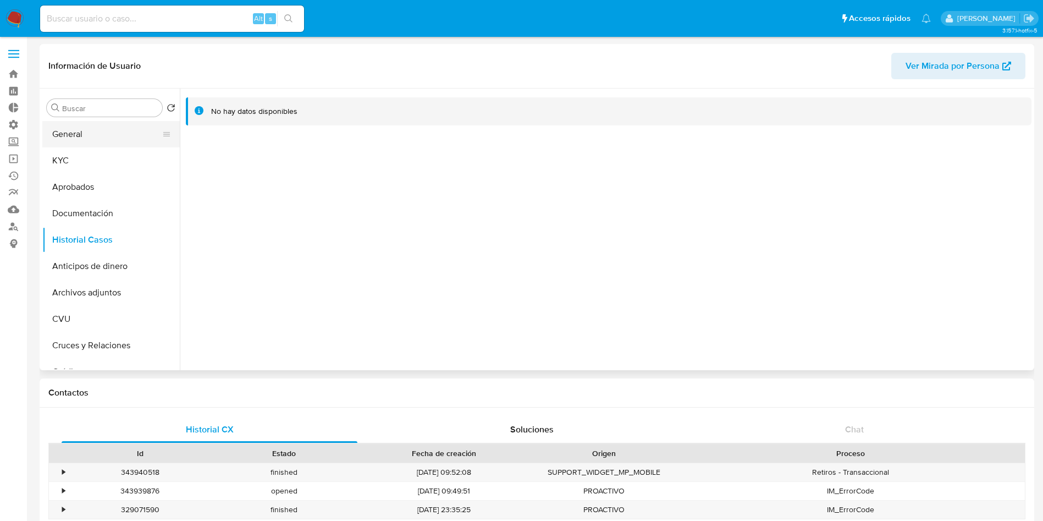
click at [113, 136] on button "General" at bounding box center [106, 134] width 129 height 26
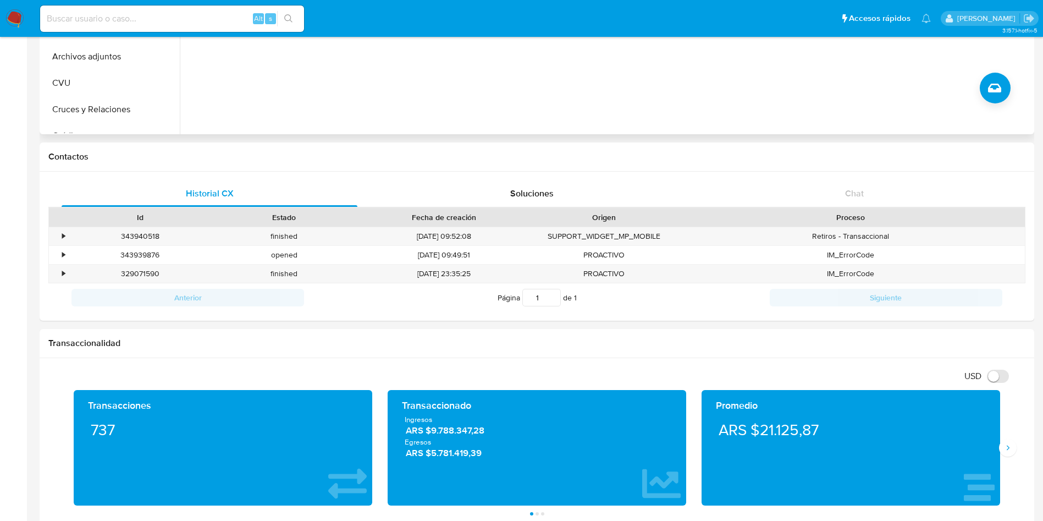
scroll to position [32, 0]
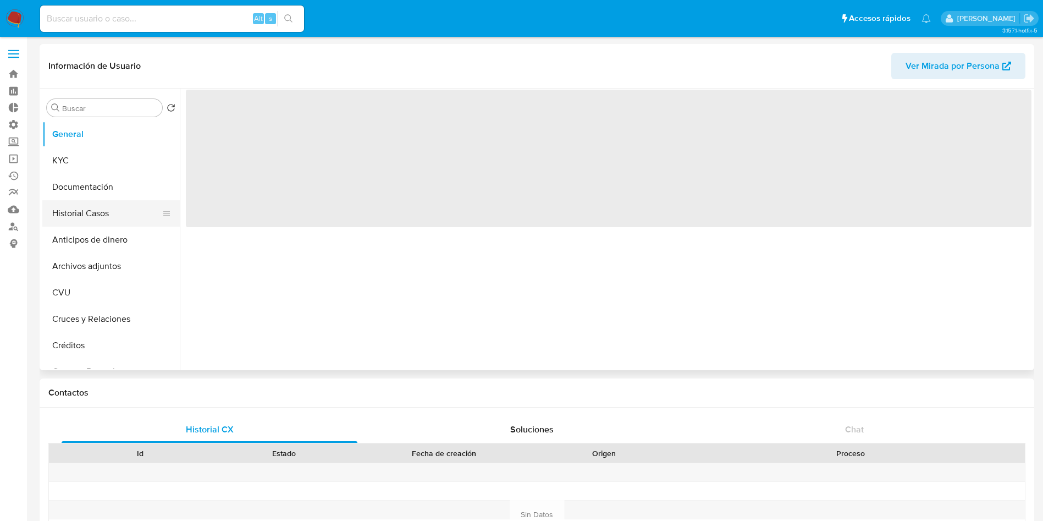
click at [94, 210] on button "Historial Casos" at bounding box center [106, 213] width 129 height 26
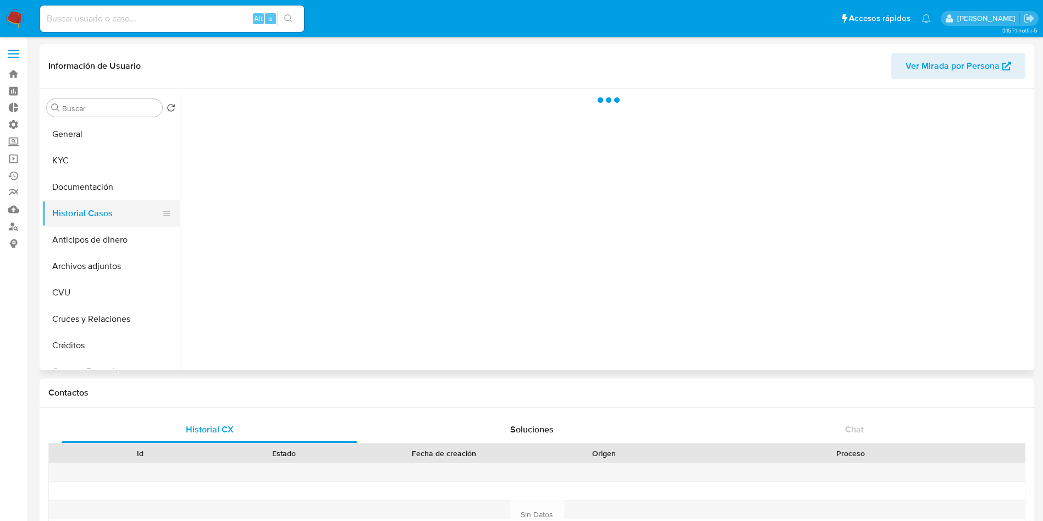
select select "10"
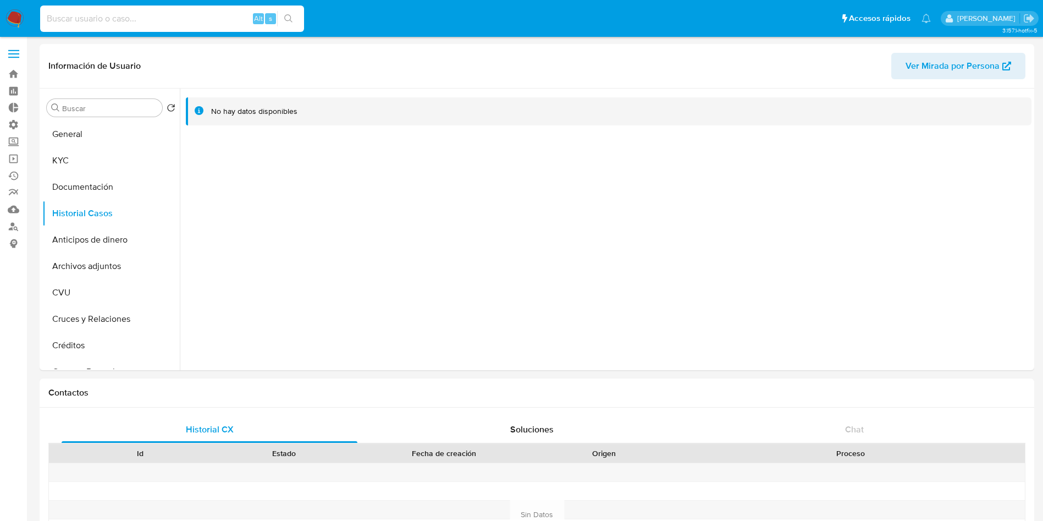
click at [125, 25] on input at bounding box center [172, 19] width 264 height 14
paste input "618273920"
type input "618273920"
click at [286, 20] on icon "search-icon" at bounding box center [288, 18] width 9 height 9
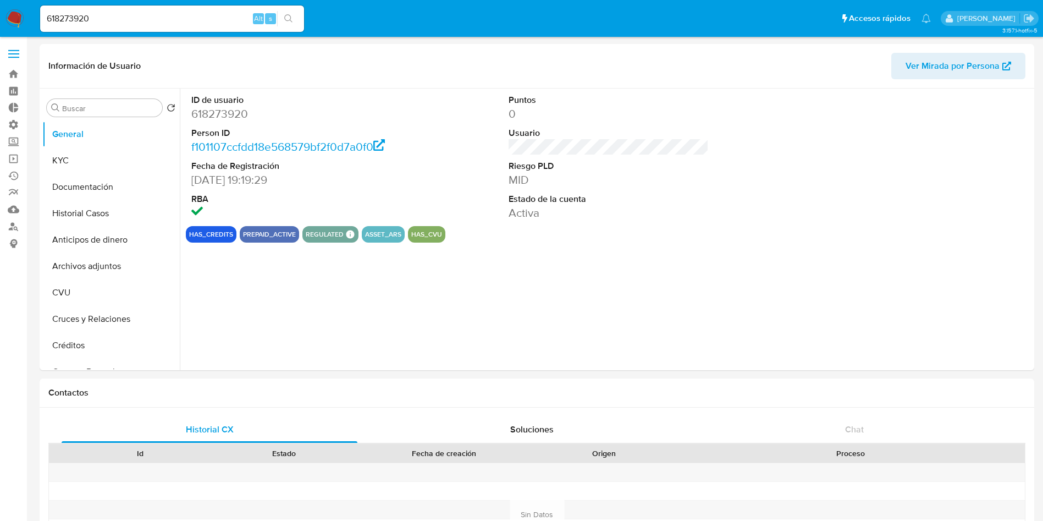
select select "10"
click at [73, 203] on button "Historial Casos" at bounding box center [106, 213] width 129 height 26
